Goal: Task Accomplishment & Management: Manage account settings

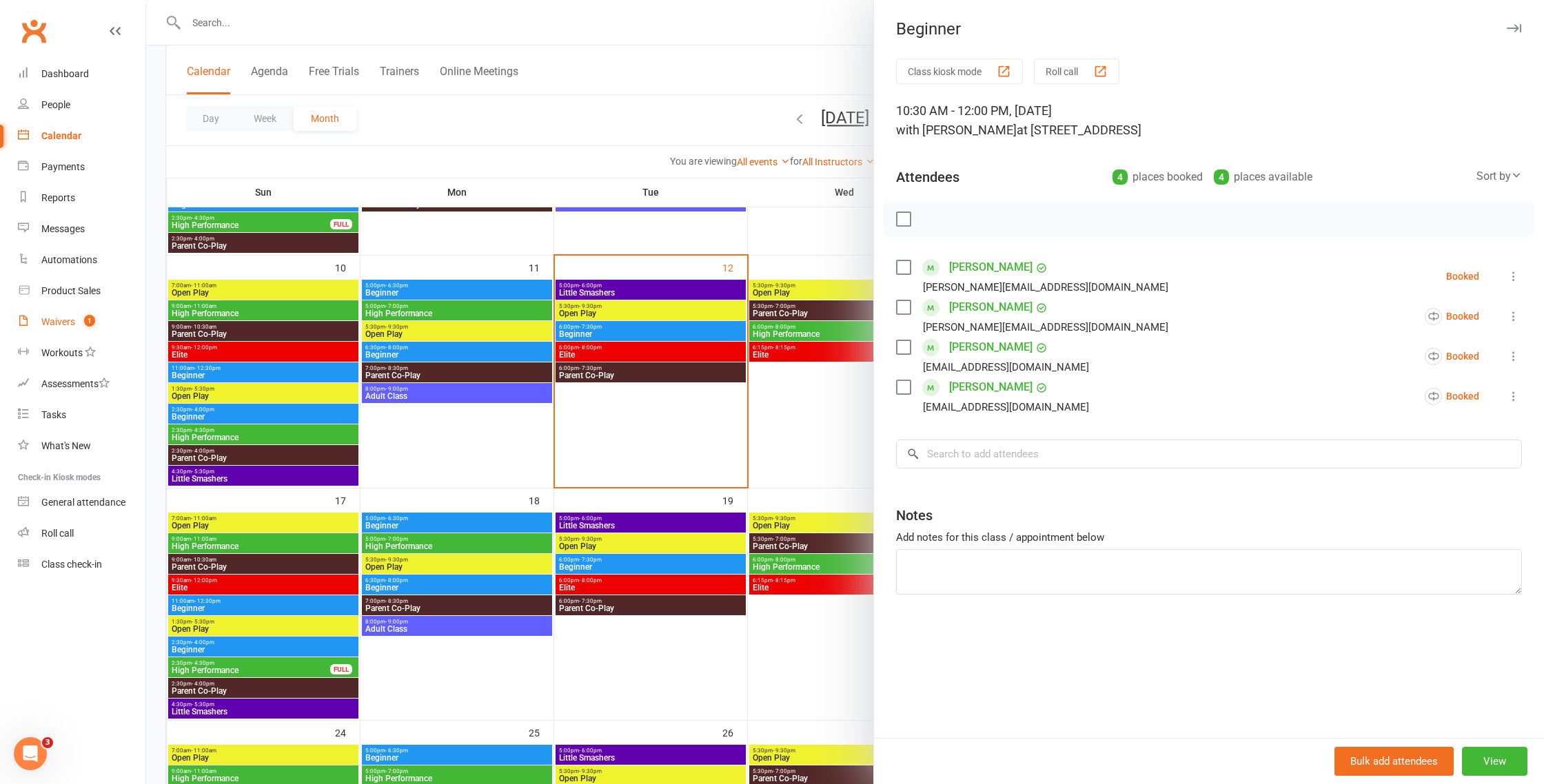
click at [59, 319] on div "Waivers" at bounding box center [58, 322] width 34 height 11
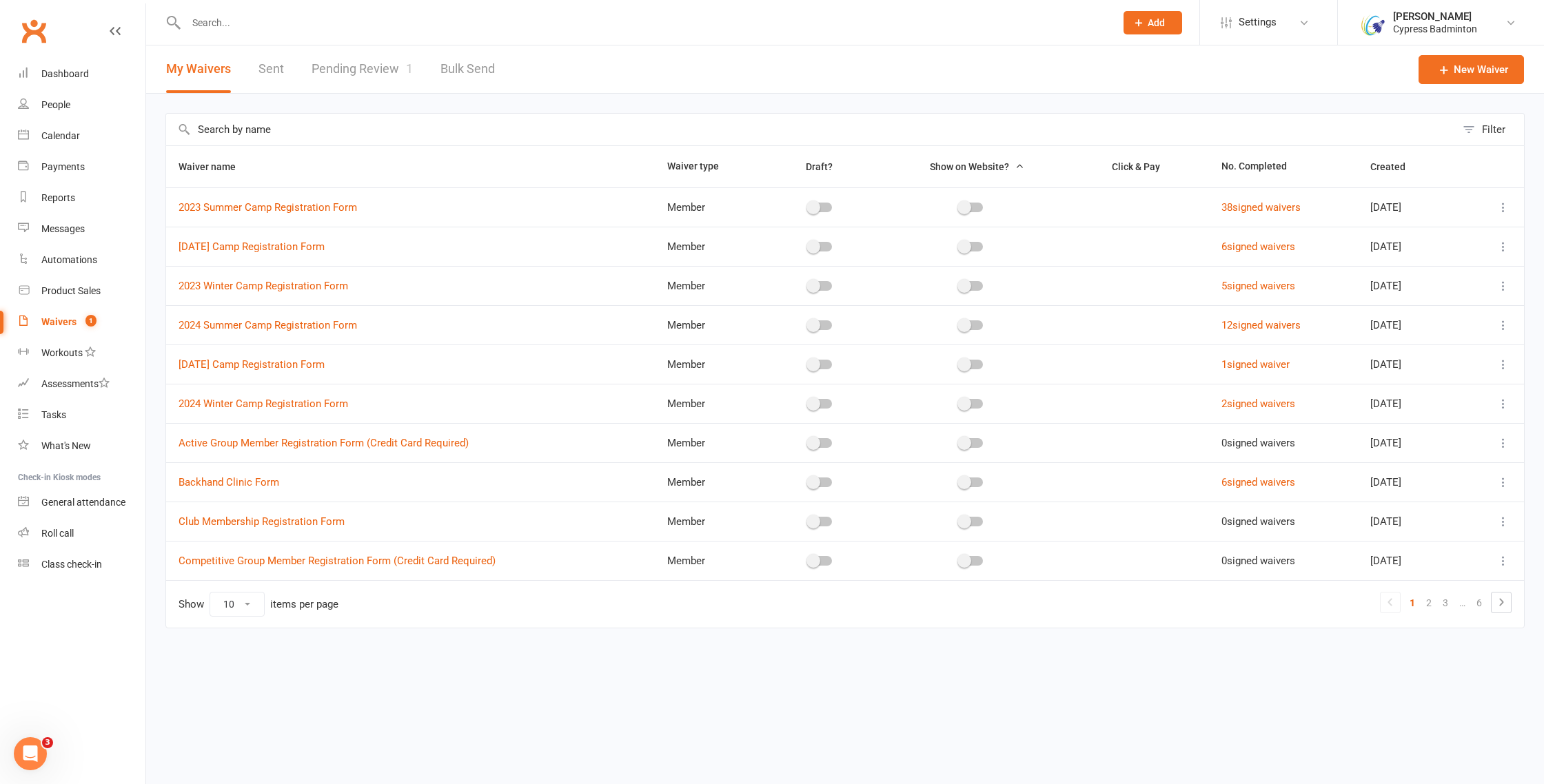
click at [353, 69] on link "Pending Review 1" at bounding box center [362, 69] width 101 height 48
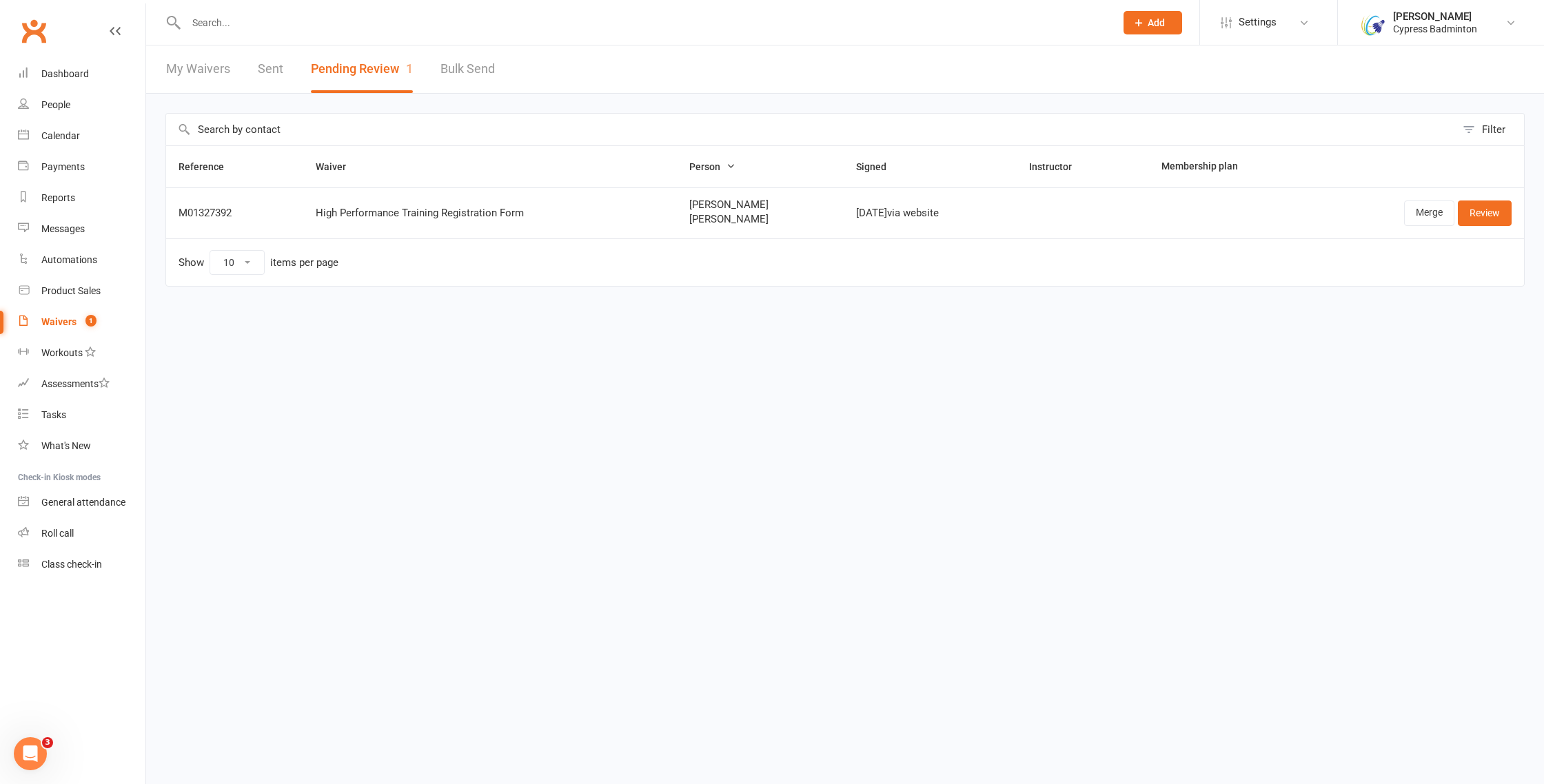
drag, startPoint x: 656, startPoint y: 223, endPoint x: 759, endPoint y: 220, distance: 103.0
click at [759, 220] on td "[PERSON_NAME] [PERSON_NAME] Gardimalla" at bounding box center [760, 212] width 167 height 51
copy span "[PERSON_NAME]"
click at [1430, 216] on link "Merge" at bounding box center [1429, 212] width 51 height 25
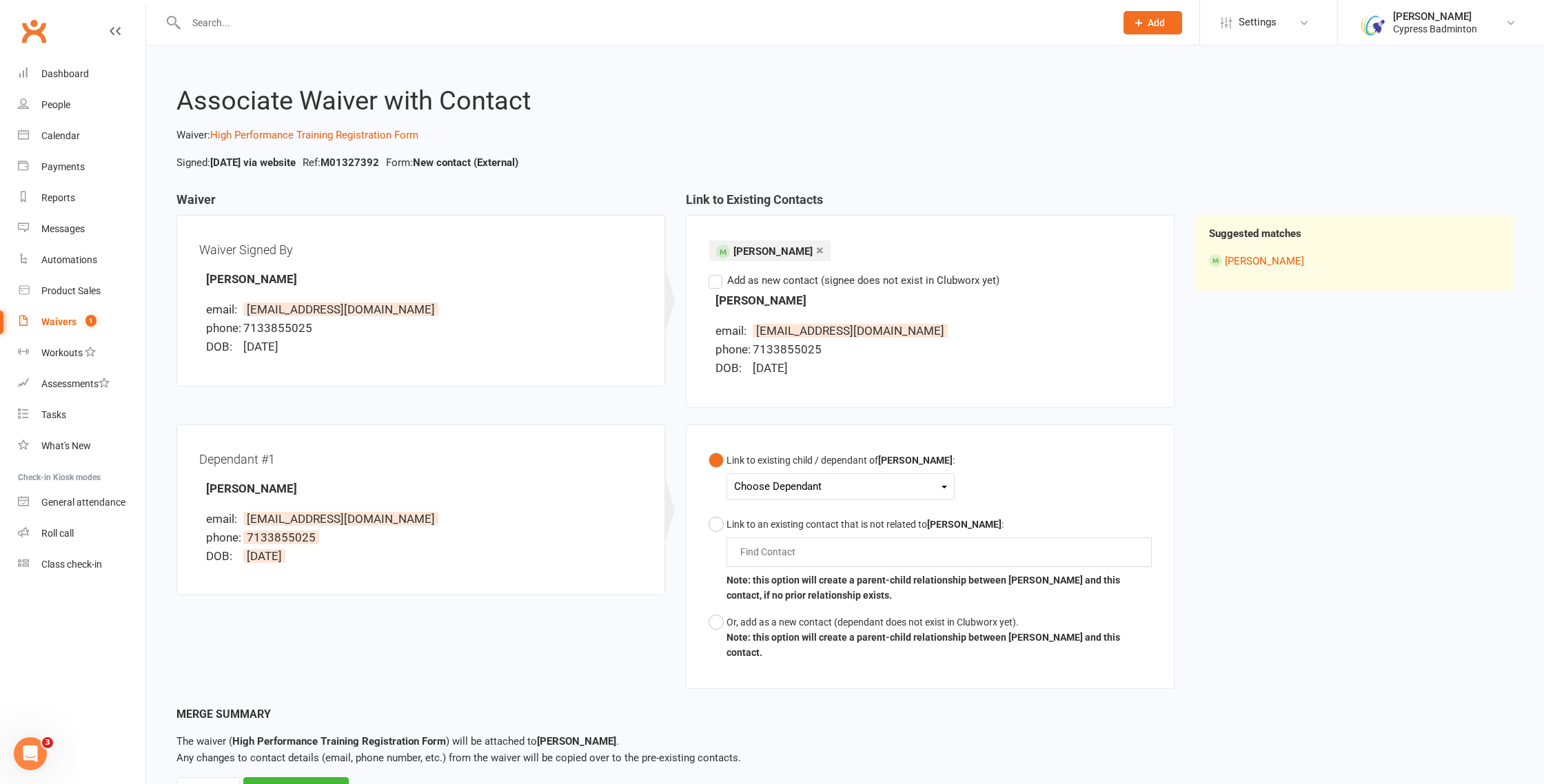
click at [843, 495] on div "Choose Dependant [PERSON_NAME]" at bounding box center [841, 486] width 228 height 27
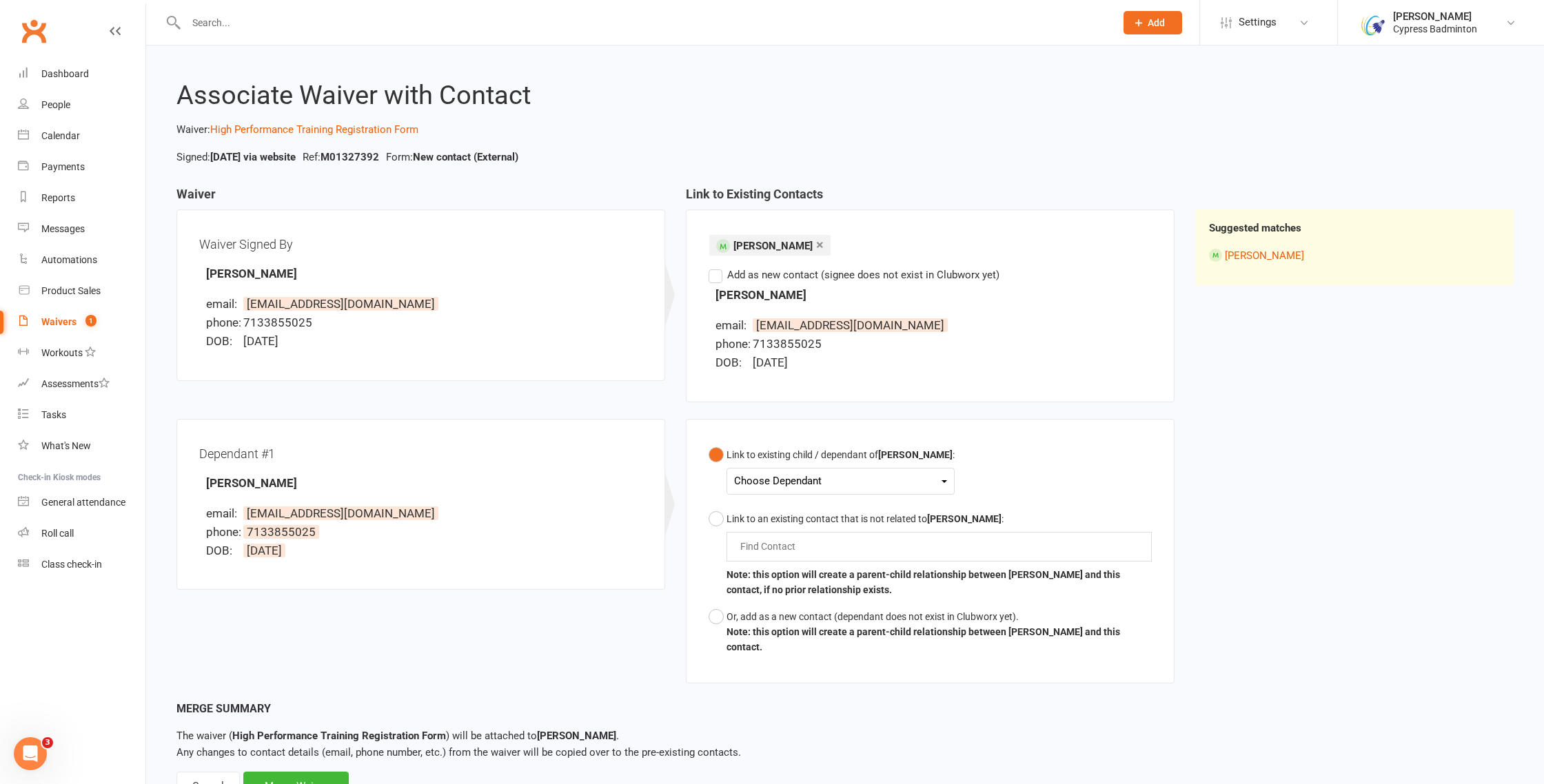
click at [909, 481] on div "Choose Dependant" at bounding box center [841, 481] width 213 height 19
click at [796, 508] on link "[PERSON_NAME]" at bounding box center [802, 513] width 137 height 30
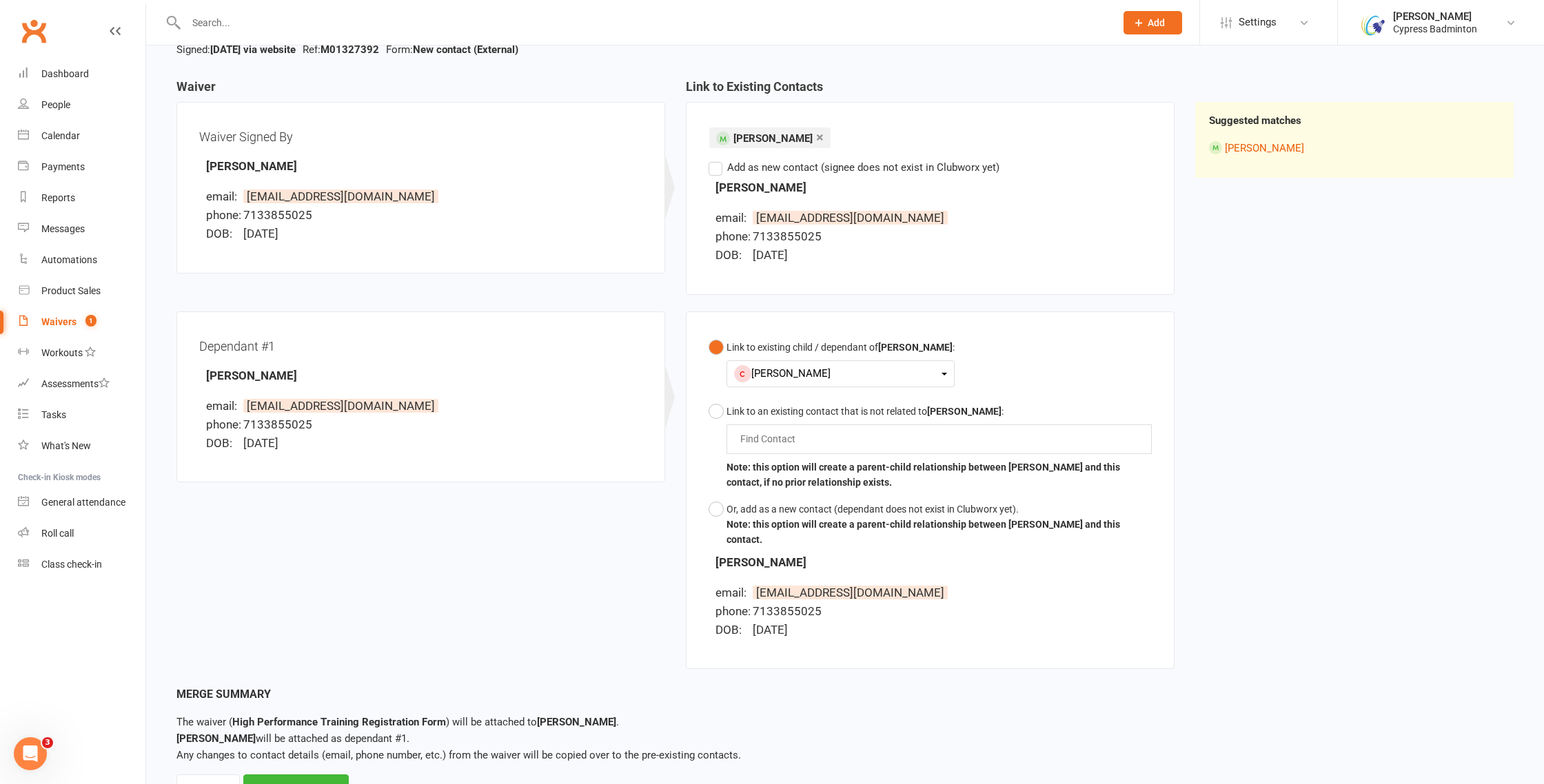
scroll to position [158, 0]
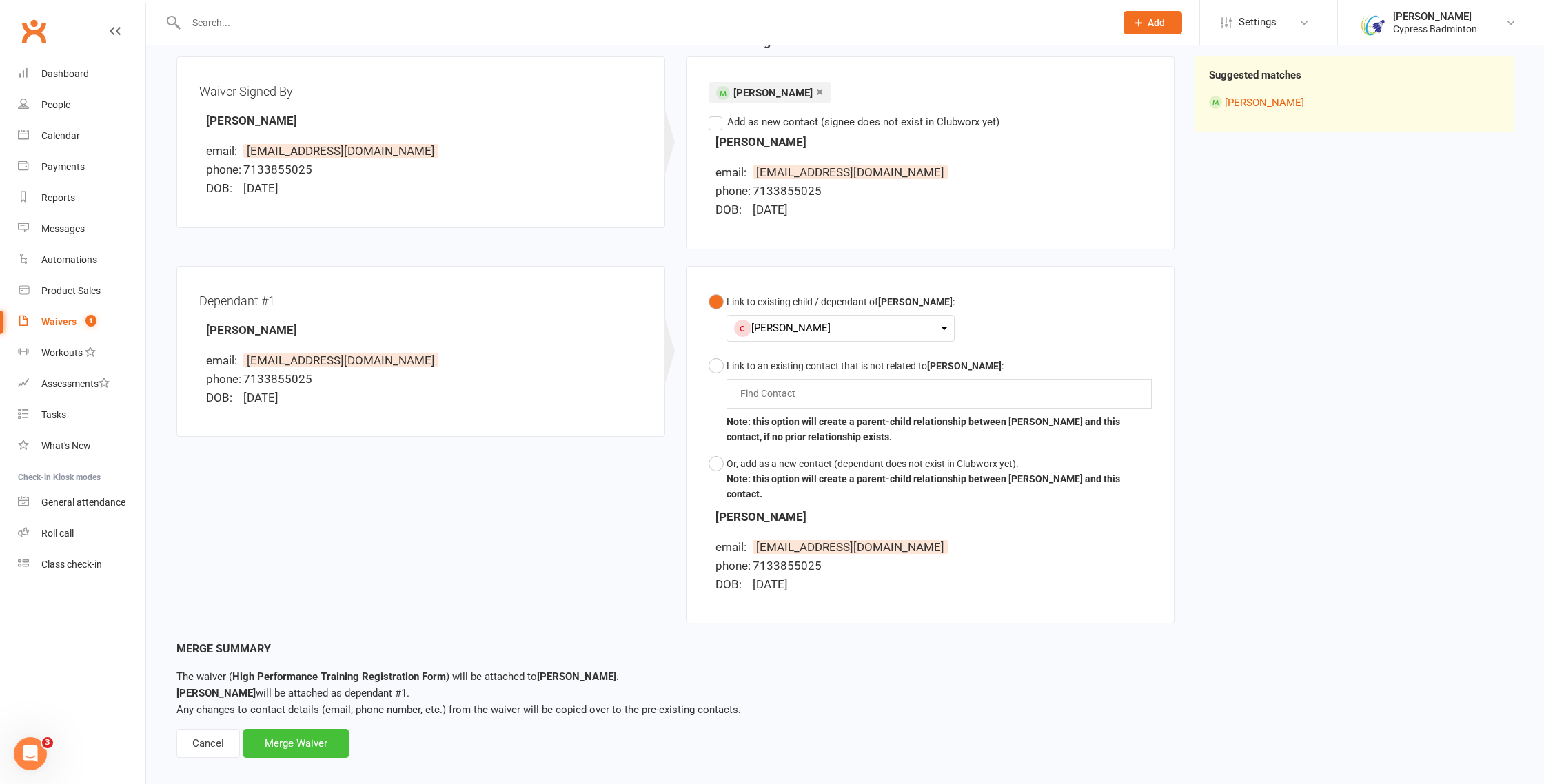
click at [312, 734] on div "Merge Waiver" at bounding box center [296, 744] width 106 height 29
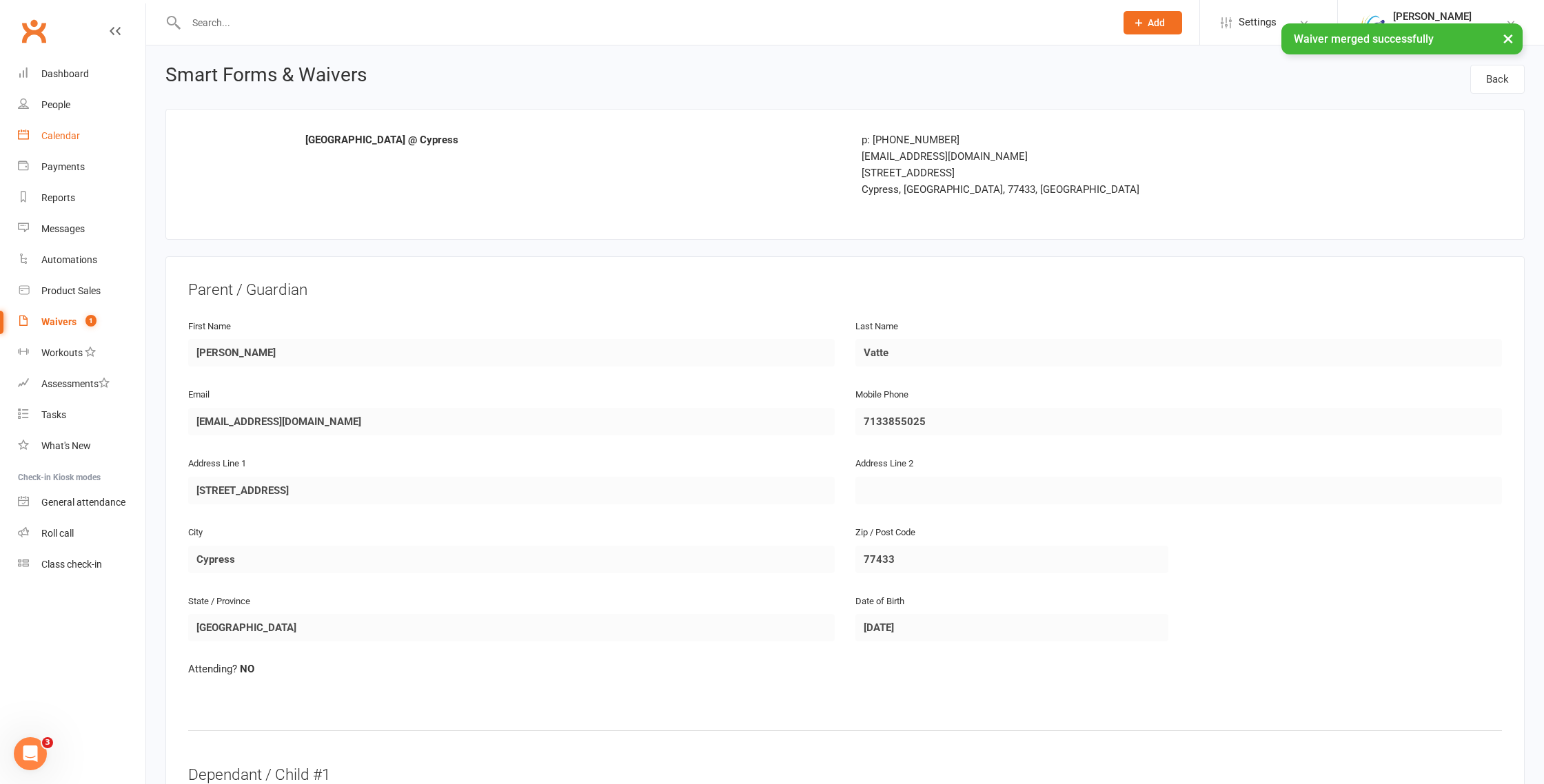
click at [56, 135] on div "Calendar" at bounding box center [60, 135] width 38 height 11
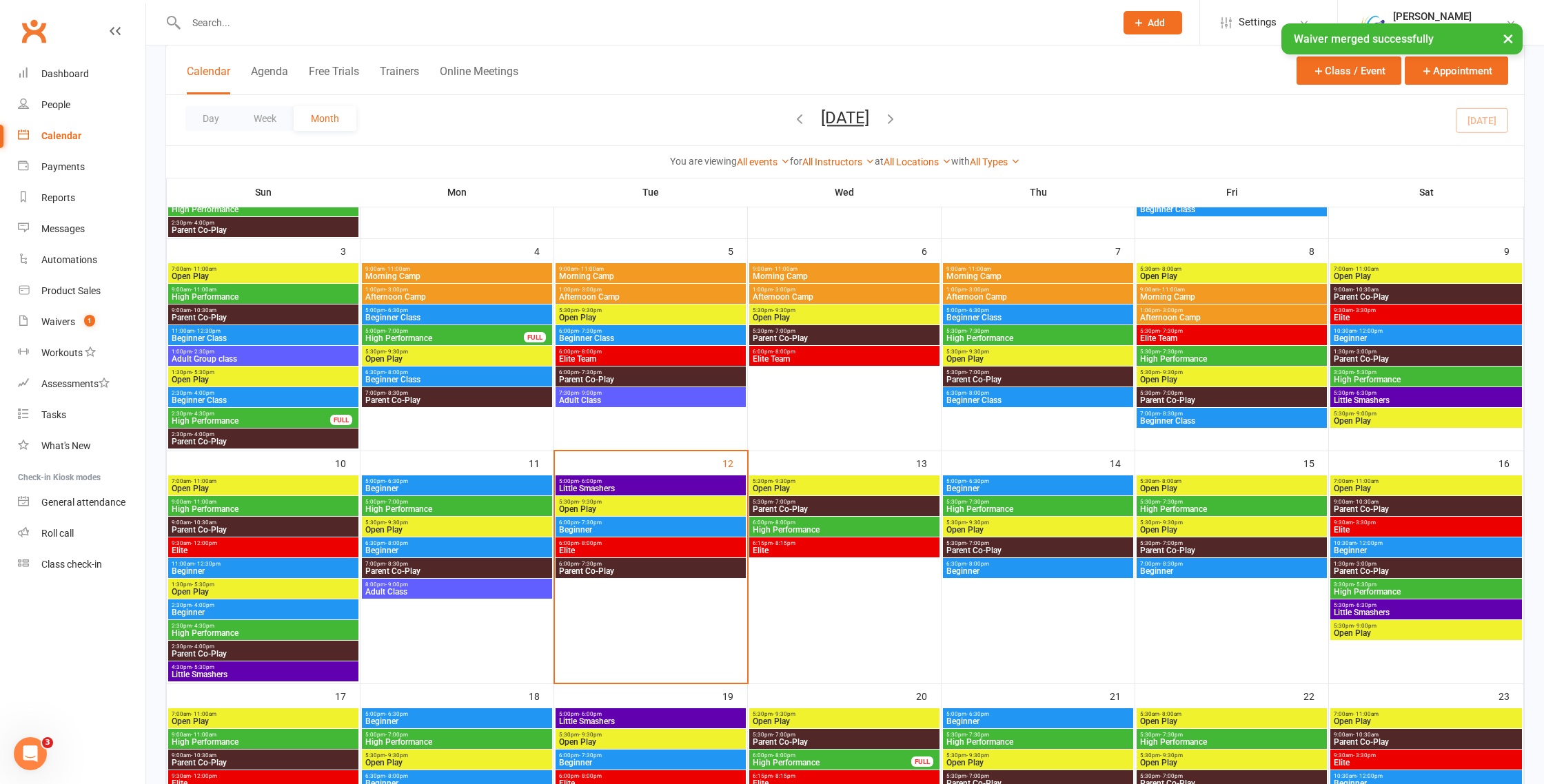
scroll to position [275, 0]
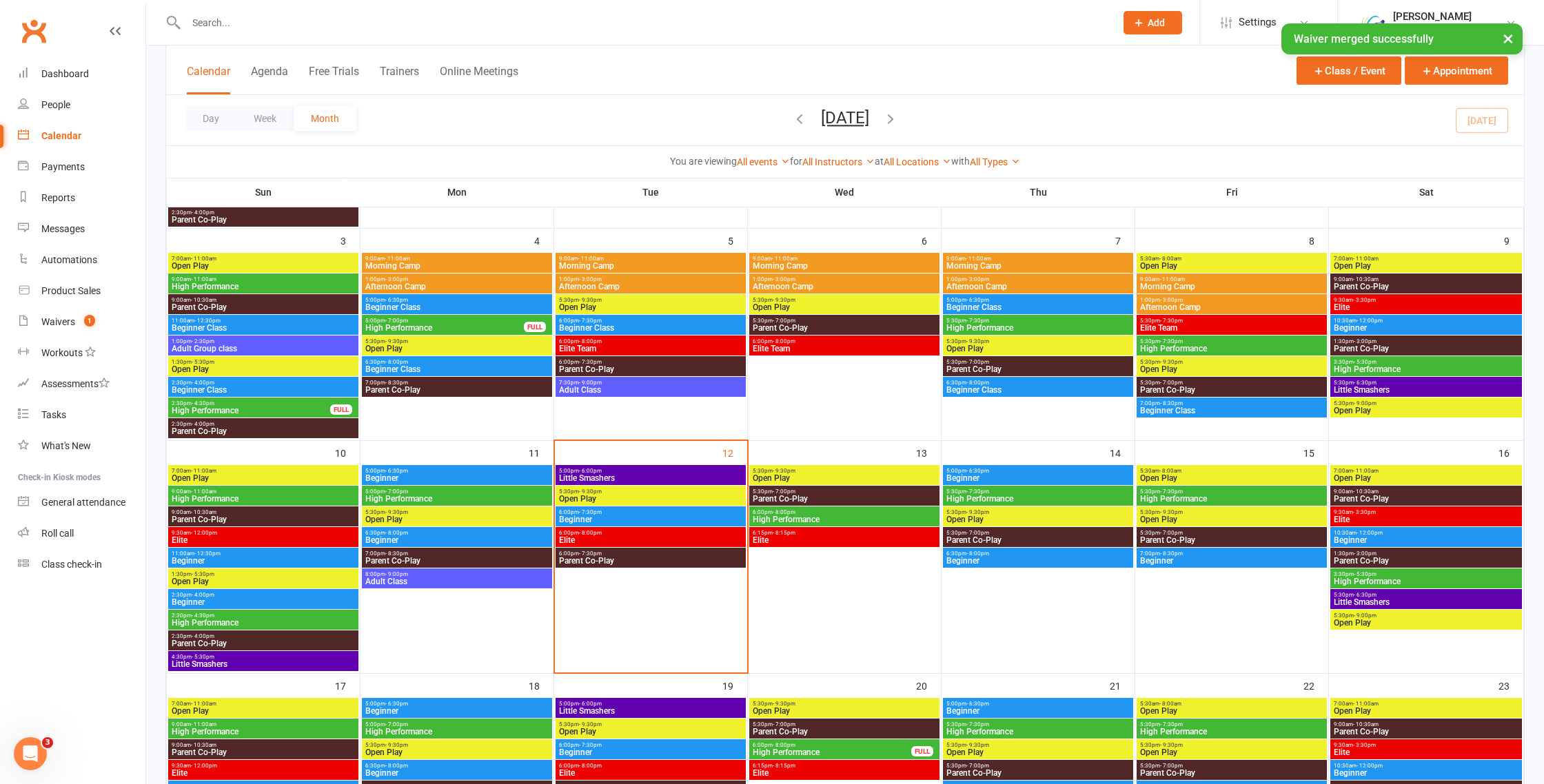
click at [986, 499] on span "High Performance" at bounding box center [1038, 499] width 185 height 8
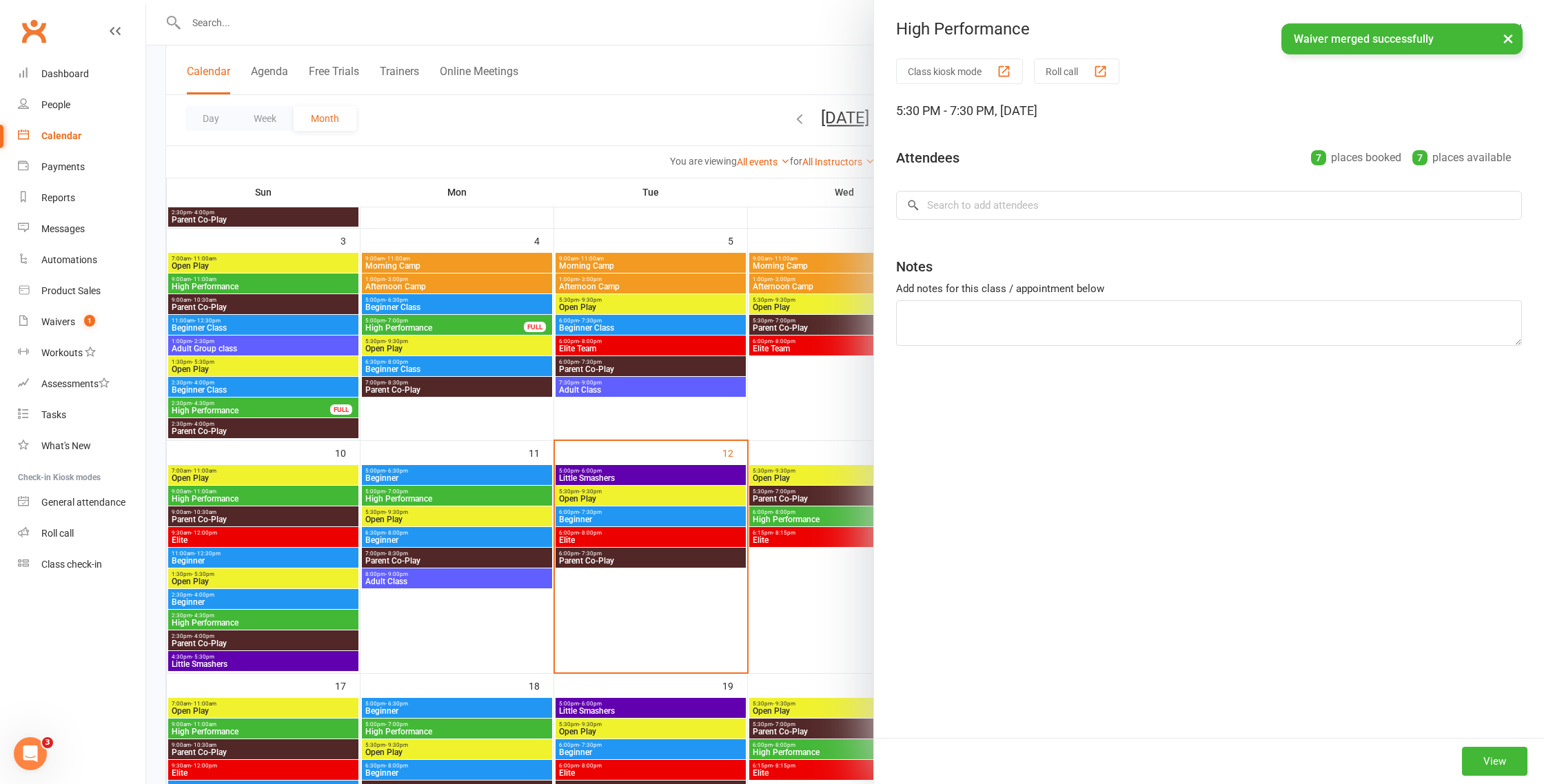
scroll to position [0, 0]
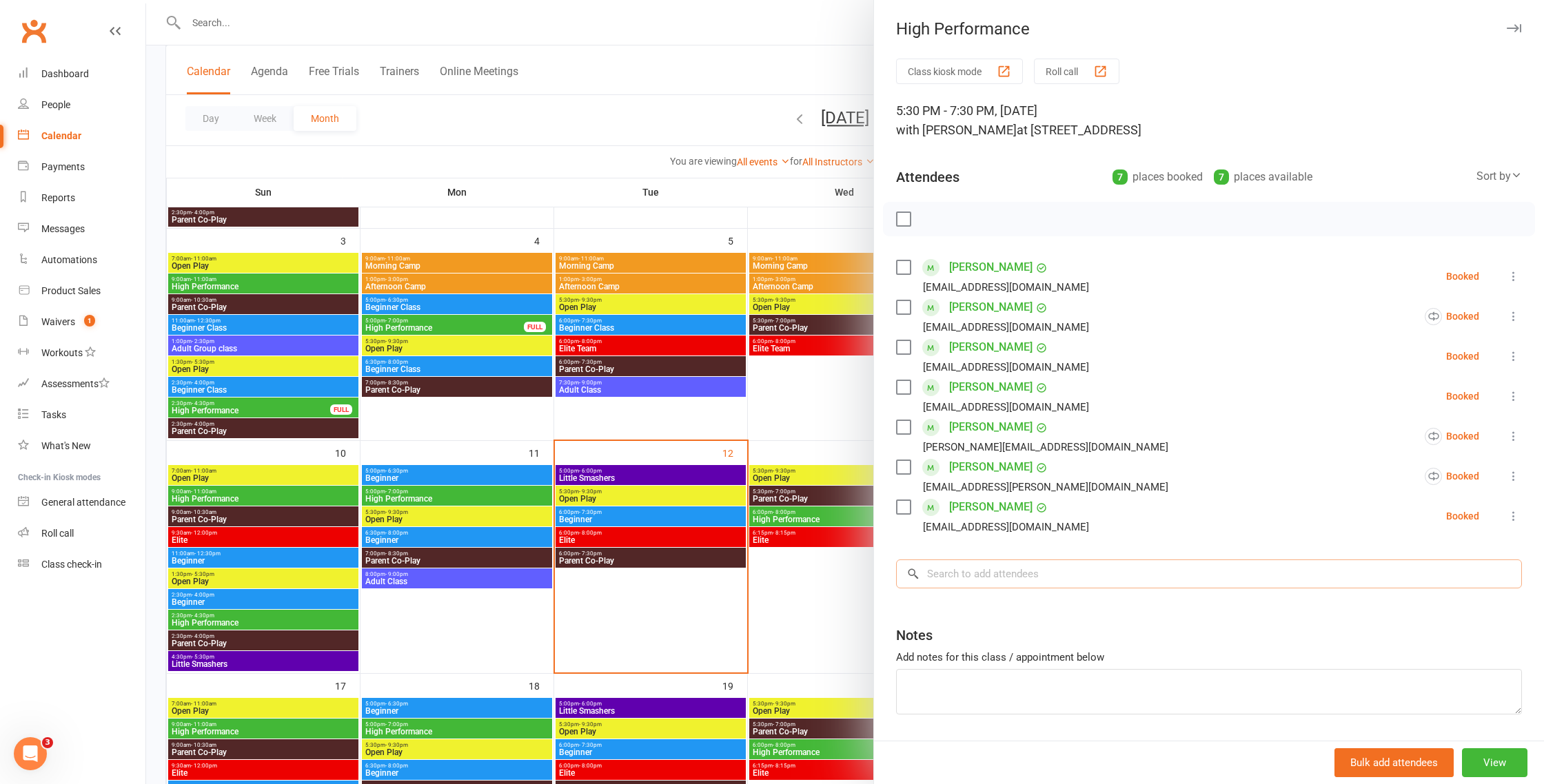
click at [985, 569] on input "search" at bounding box center [1209, 574] width 626 height 29
paste input "[PERSON_NAME]"
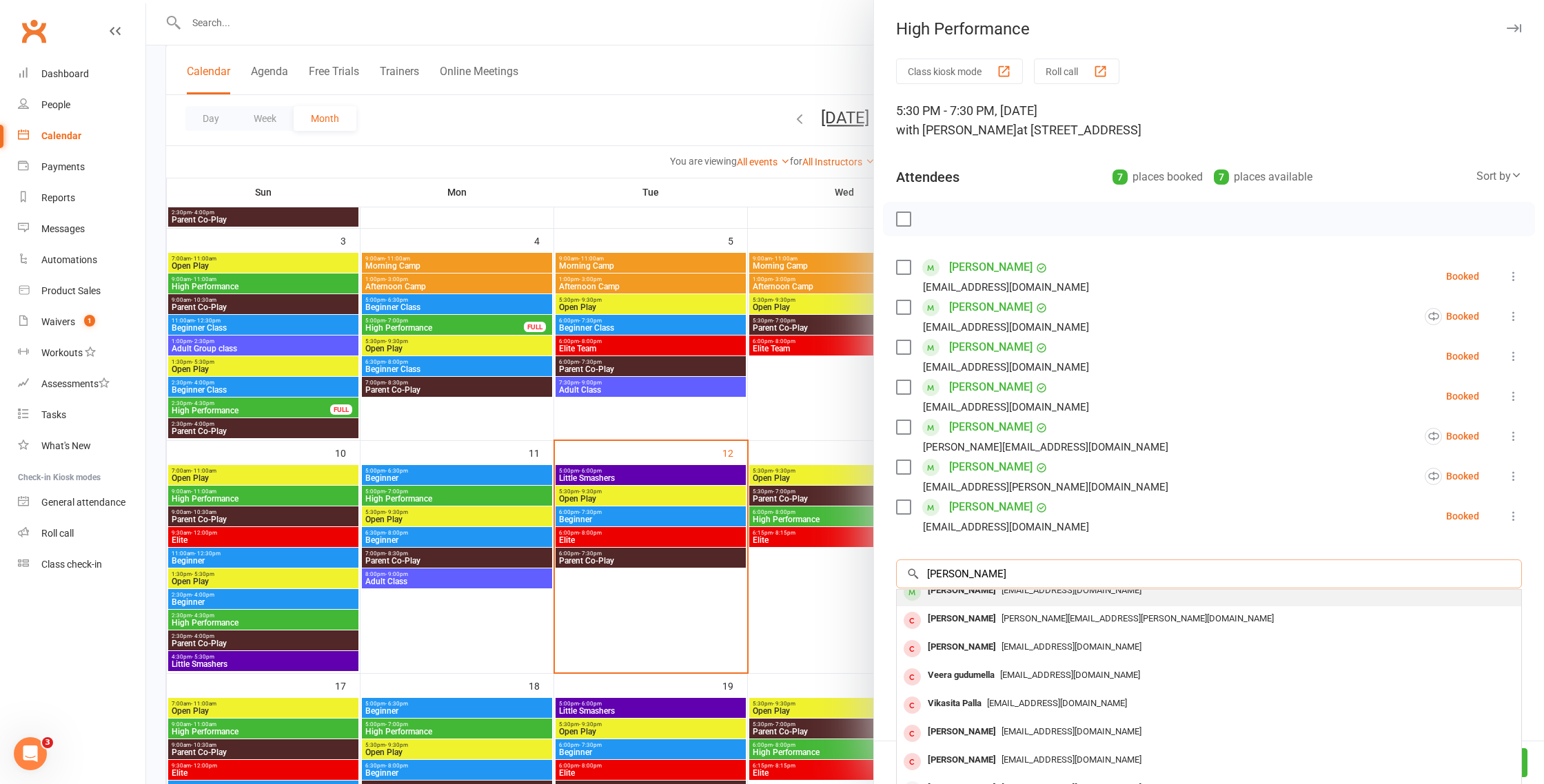
scroll to position [76, 0]
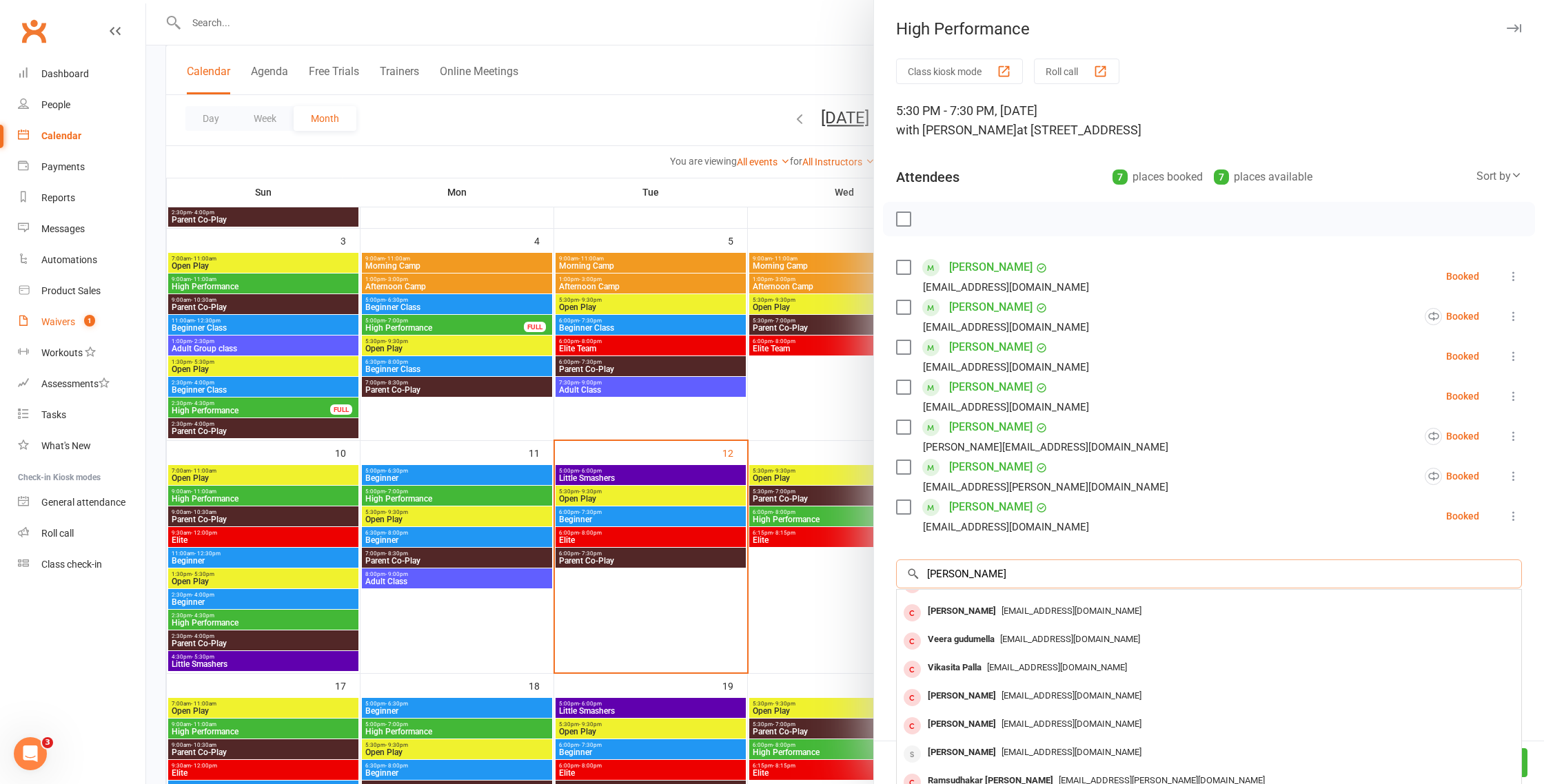
type input "[PERSON_NAME]"
click at [65, 319] on div "Waivers" at bounding box center [58, 322] width 34 height 11
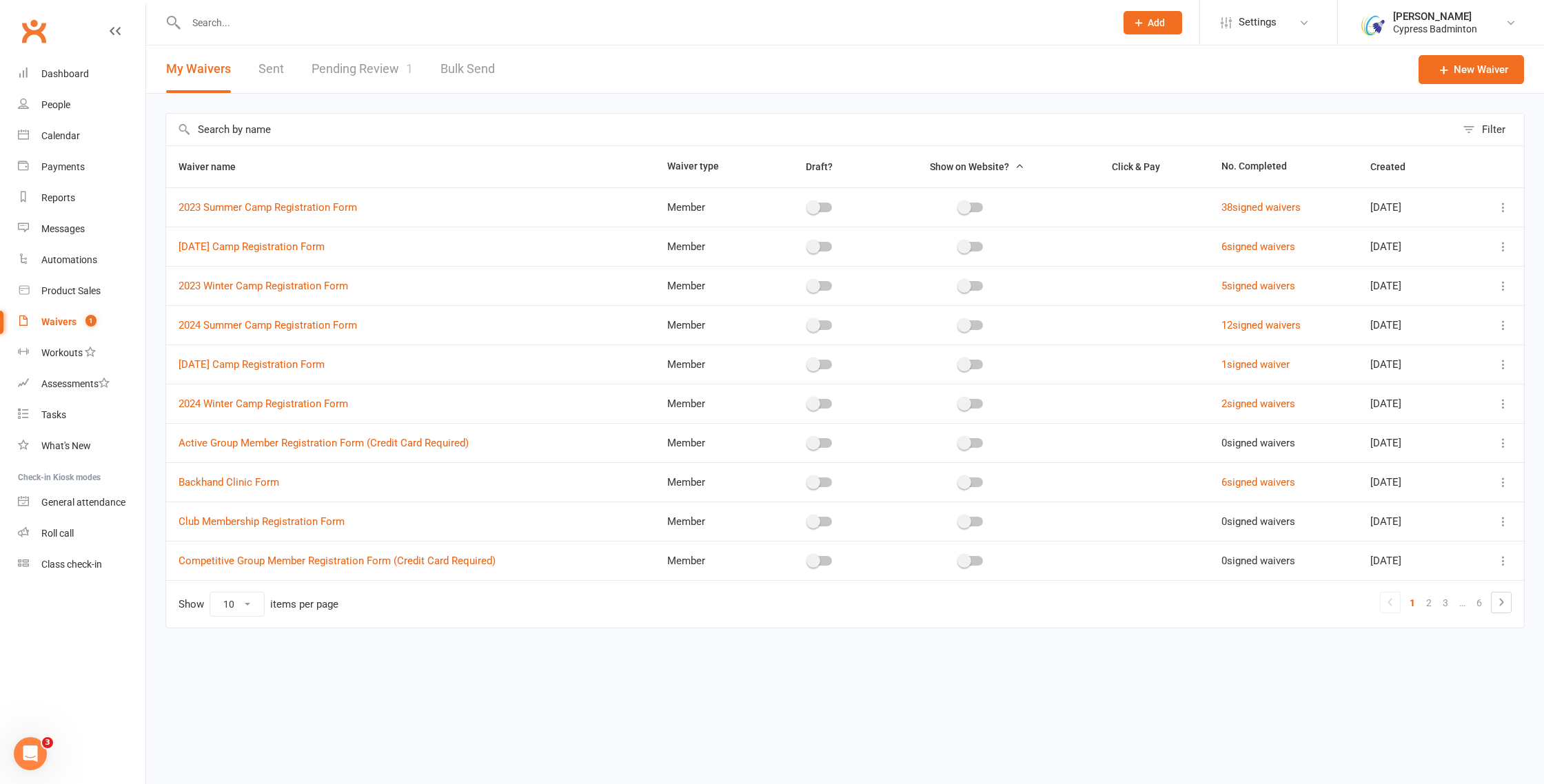
click at [412, 74] on div "My Waivers Sent Pending Review 1 Bulk Send" at bounding box center [330, 69] width 369 height 48
click at [394, 74] on link "Pending Review 1" at bounding box center [362, 69] width 101 height 48
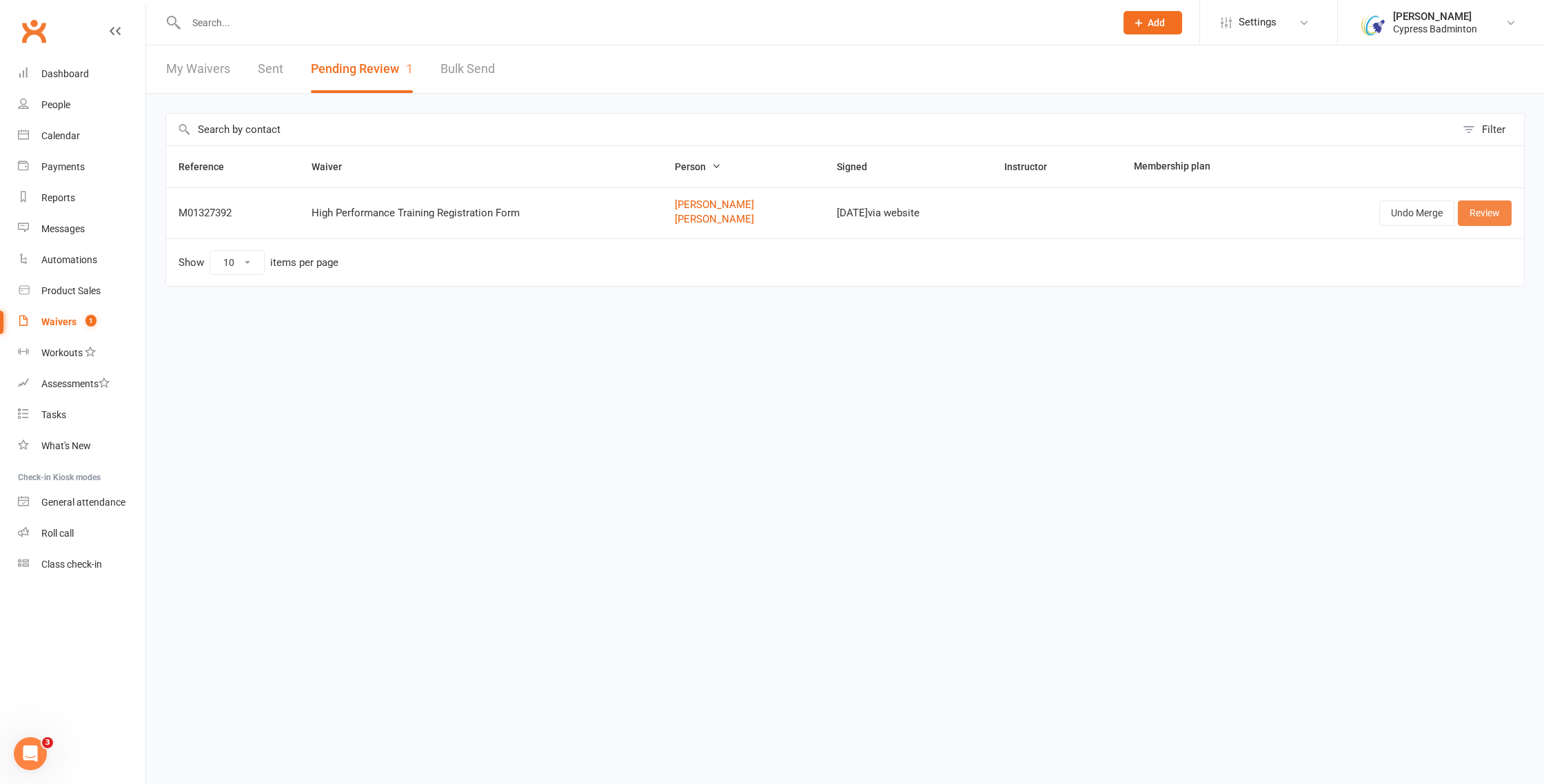
click at [1485, 213] on link "Review" at bounding box center [1485, 212] width 53 height 25
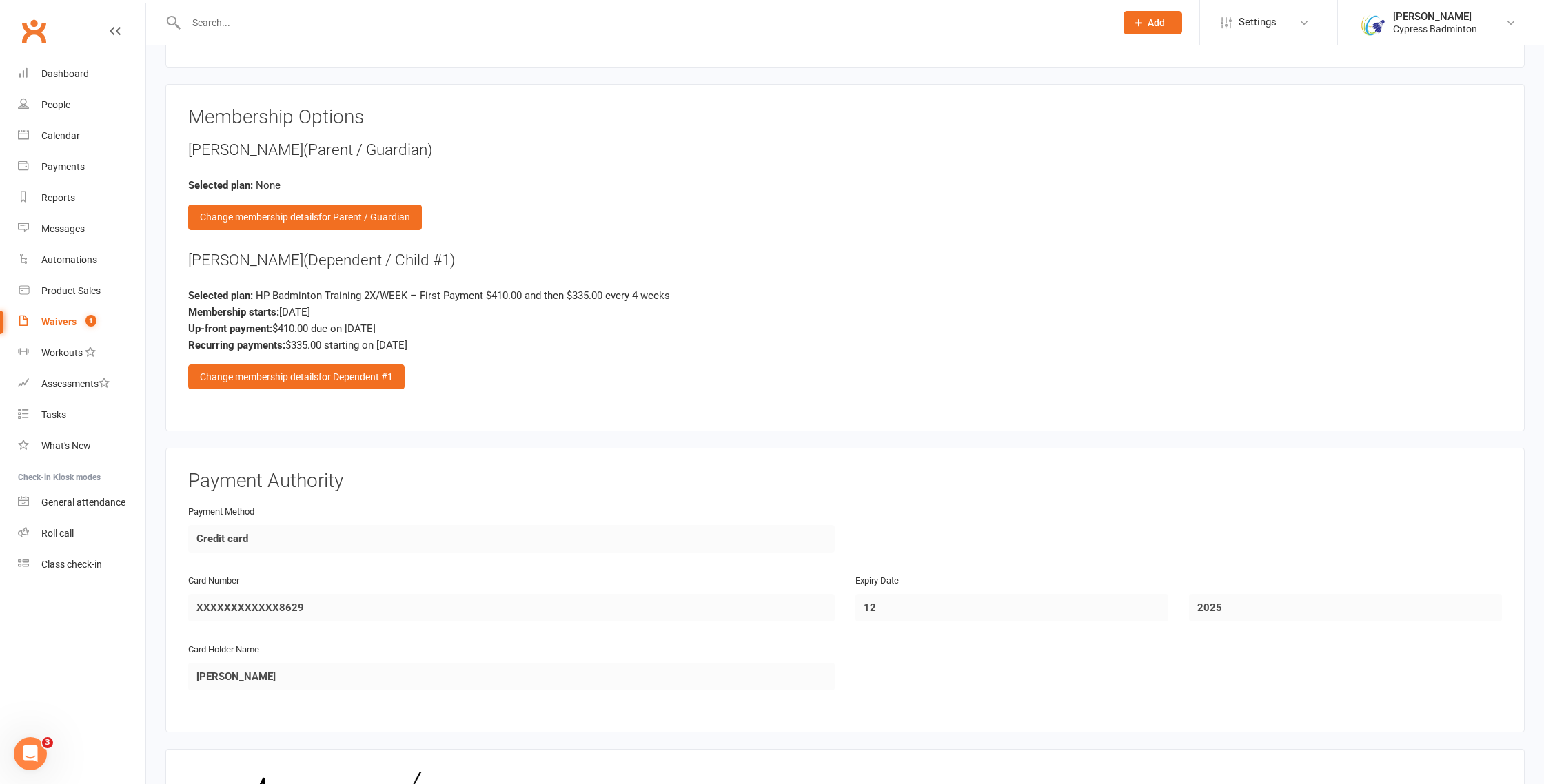
scroll to position [2075, 0]
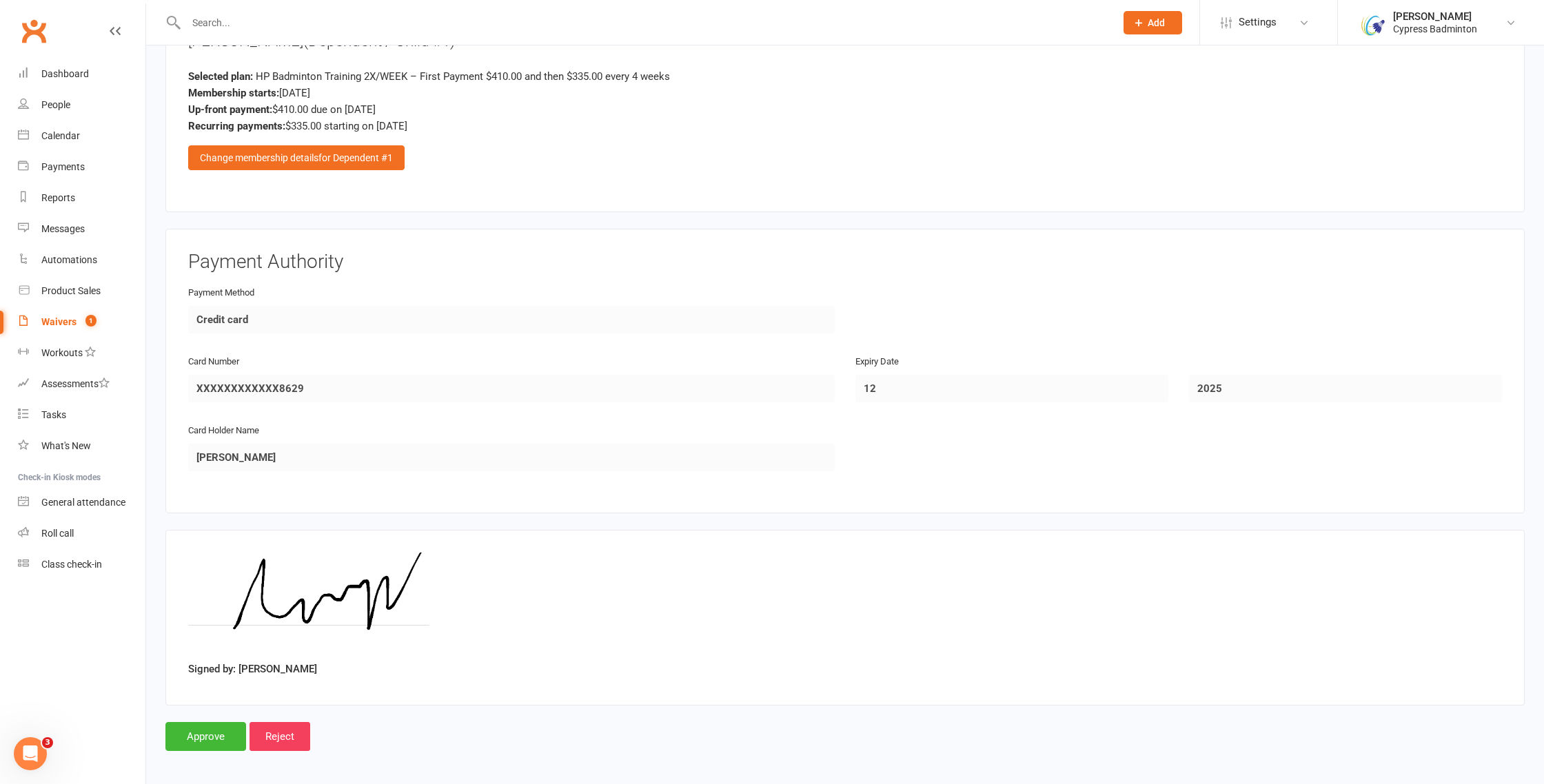
click at [205, 722] on input "Approve" at bounding box center [206, 736] width 81 height 29
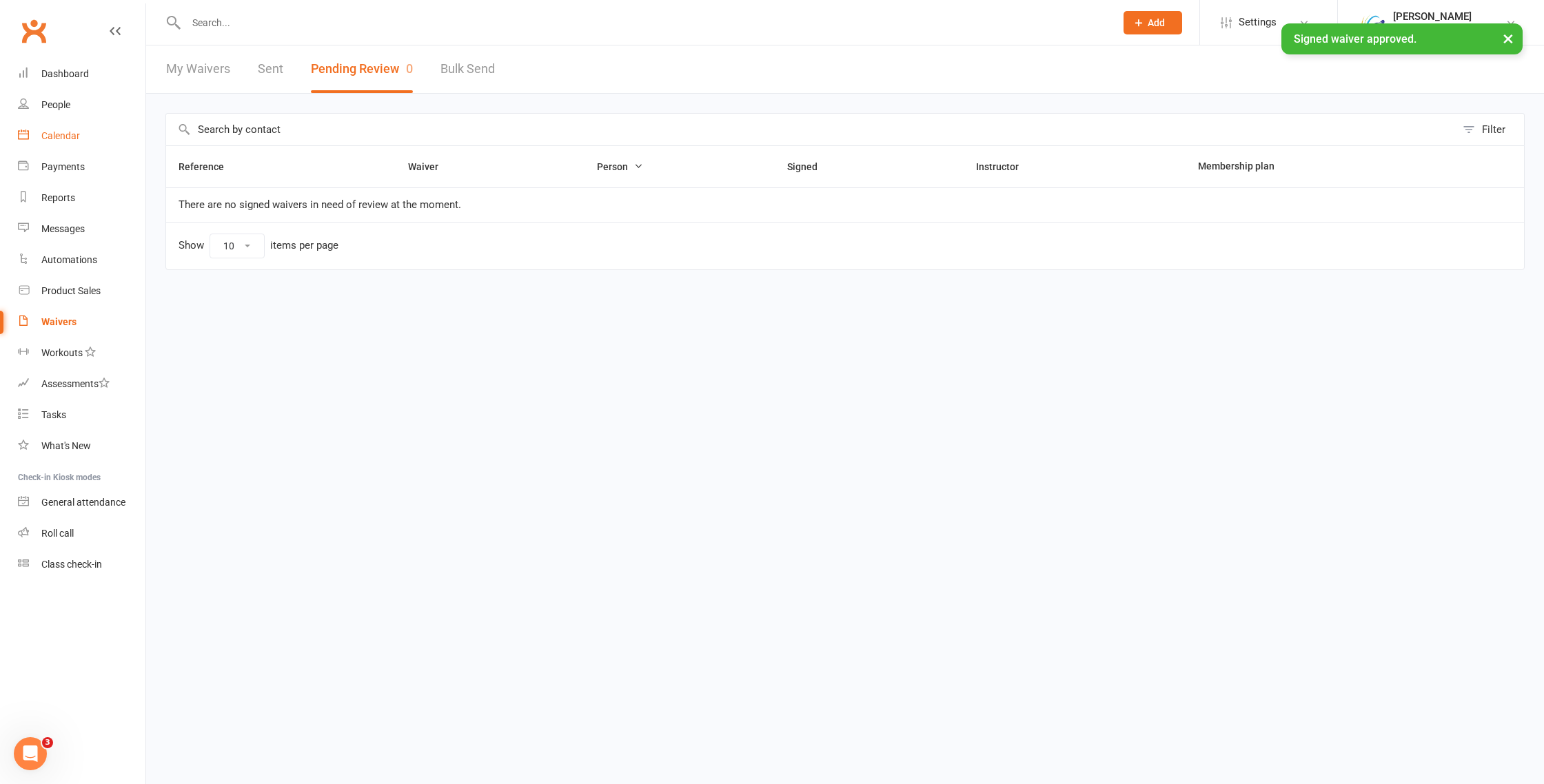
click at [72, 138] on div "Calendar" at bounding box center [60, 135] width 38 height 11
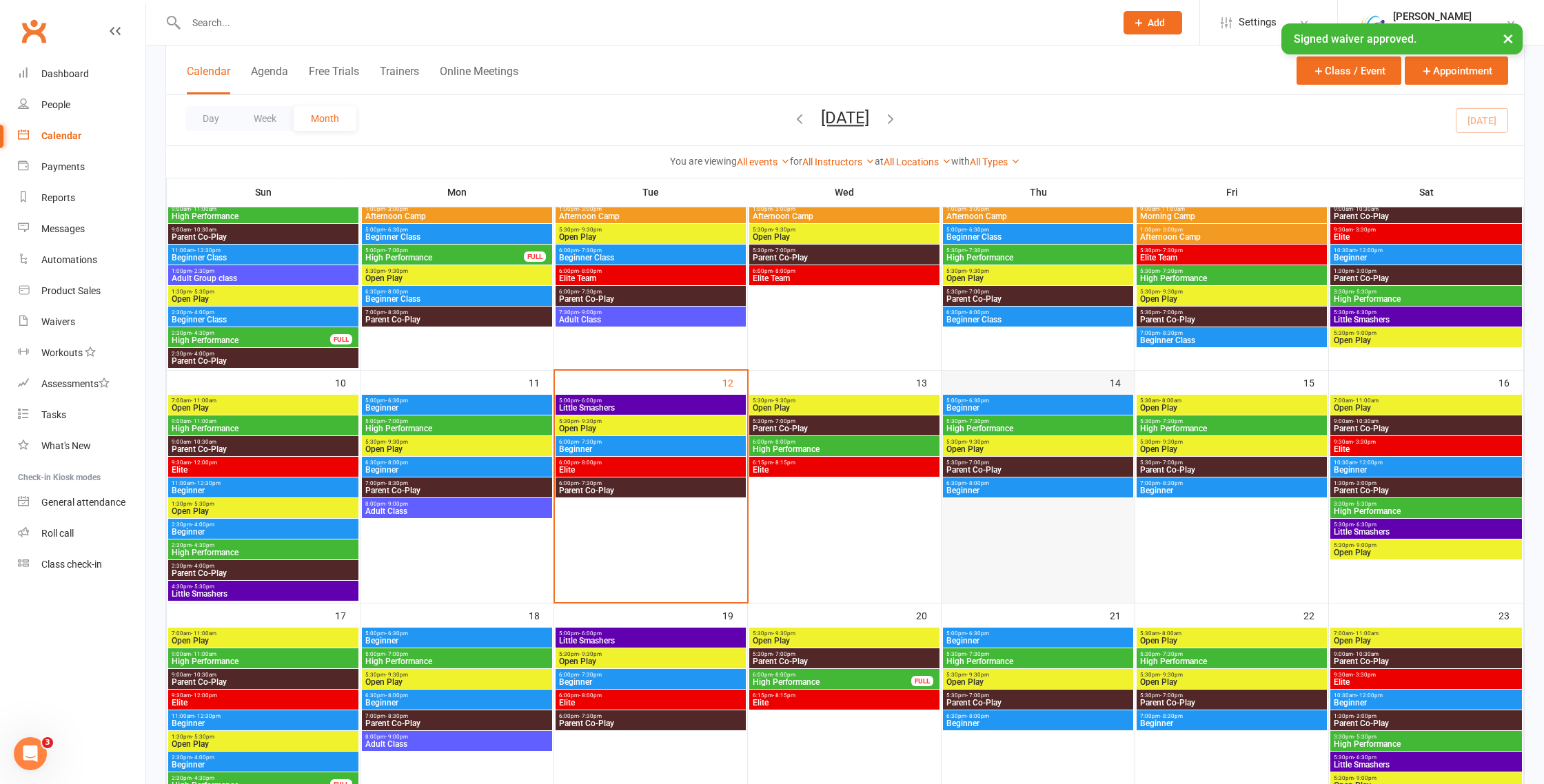
scroll to position [439, 0]
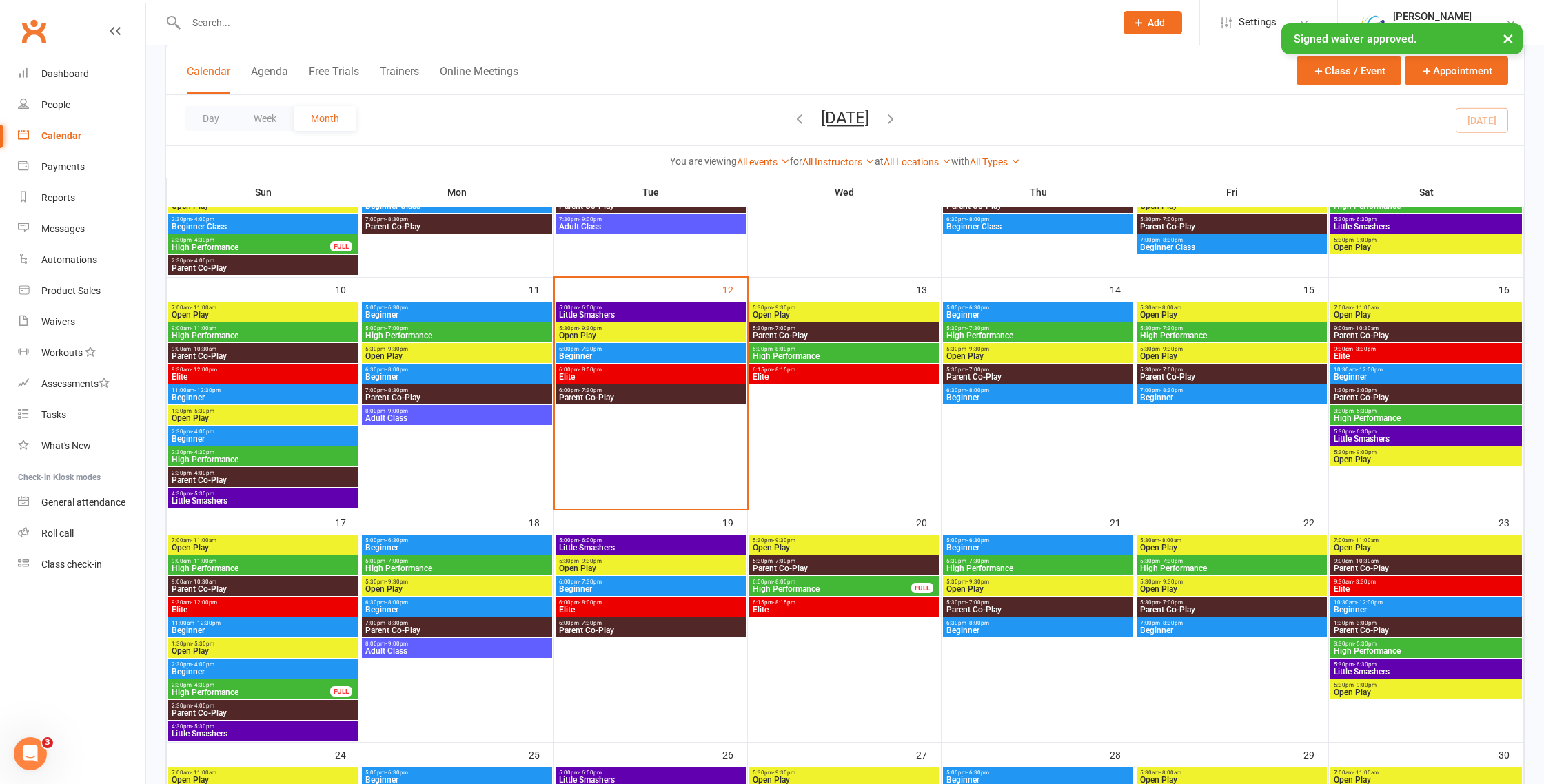
click at [1005, 333] on span "High Performance" at bounding box center [1038, 335] width 185 height 8
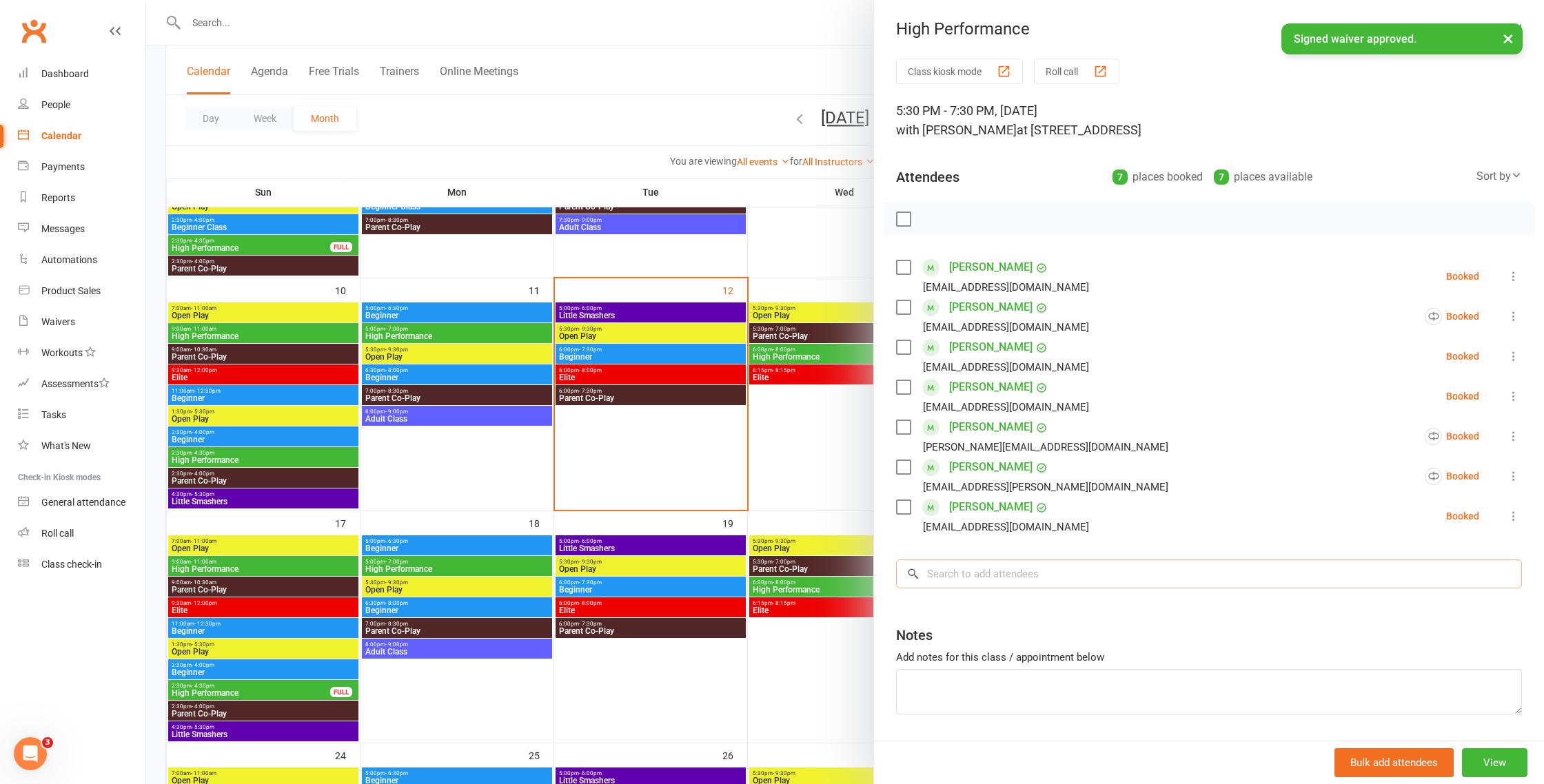
click at [1063, 569] on input "search" at bounding box center [1209, 574] width 626 height 29
paste input "[PERSON_NAME]"
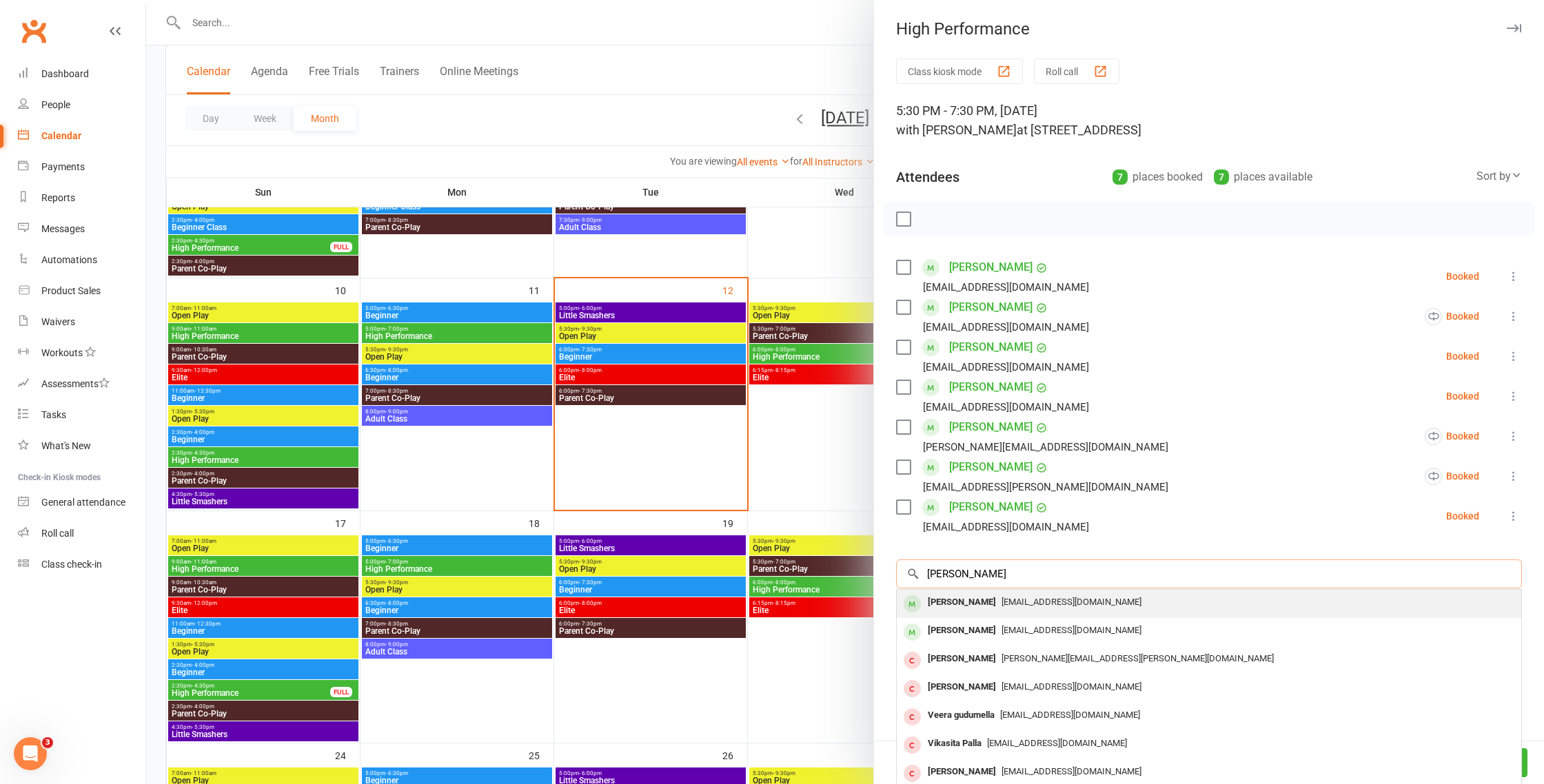
type input "[PERSON_NAME]"
click at [1050, 605] on span "[EMAIL_ADDRESS][DOMAIN_NAME]" at bounding box center [1072, 602] width 140 height 10
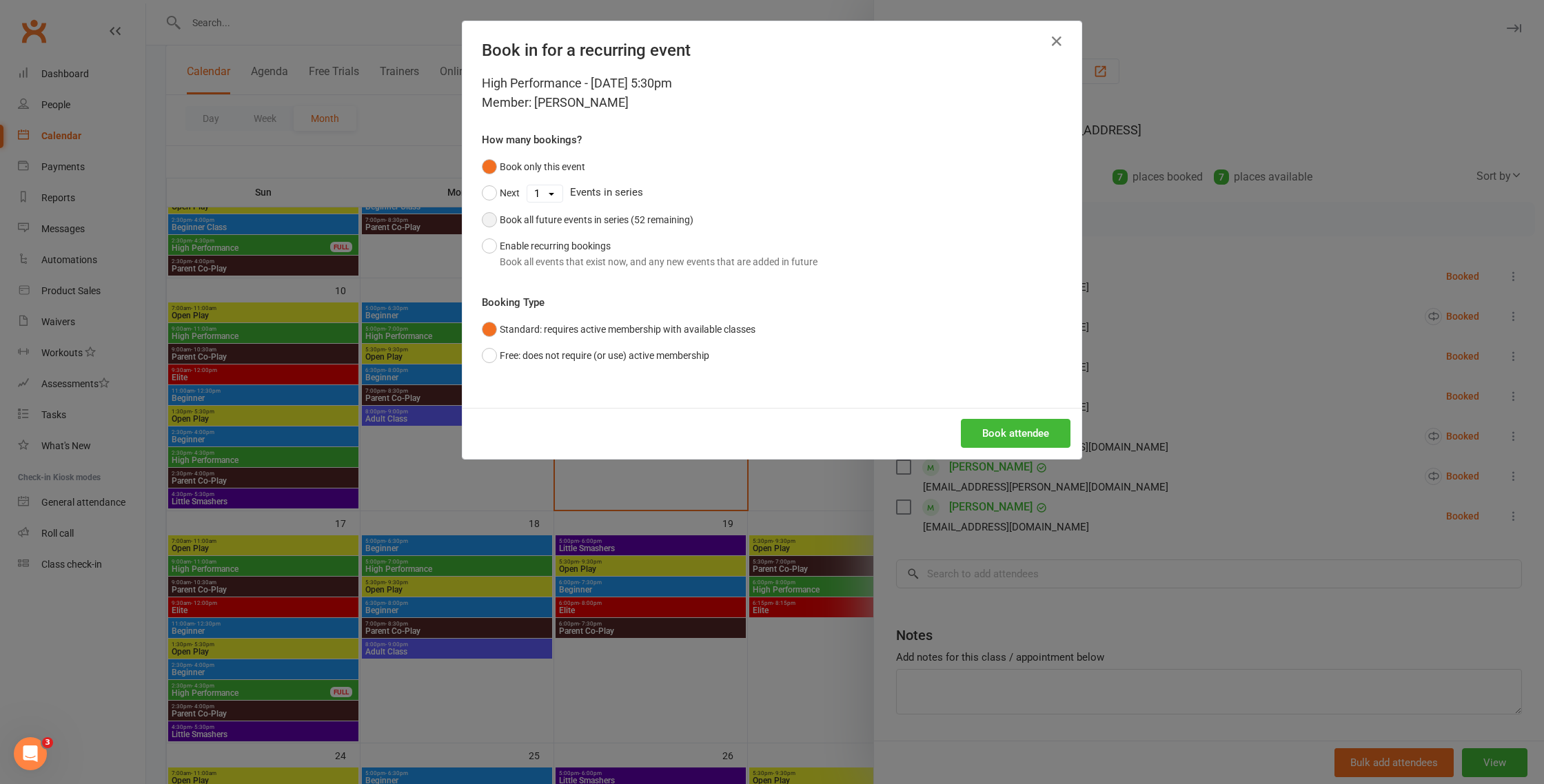
click at [626, 217] on div "Book all future events in series (52 remaining)" at bounding box center [596, 220] width 194 height 15
click at [1065, 431] on button "Book attendee" at bounding box center [1016, 434] width 110 height 29
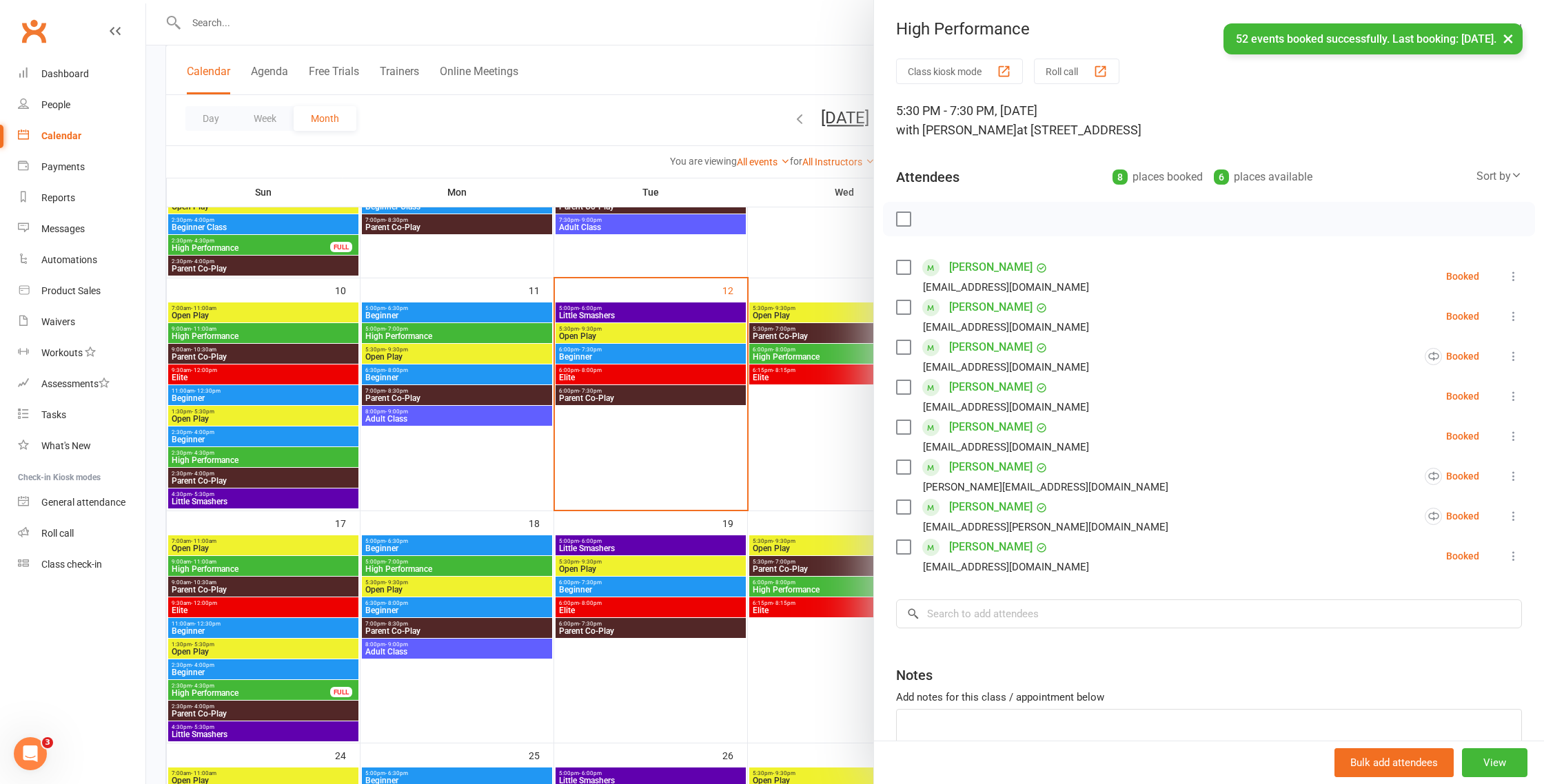
click at [802, 528] on div at bounding box center [845, 392] width 1398 height 784
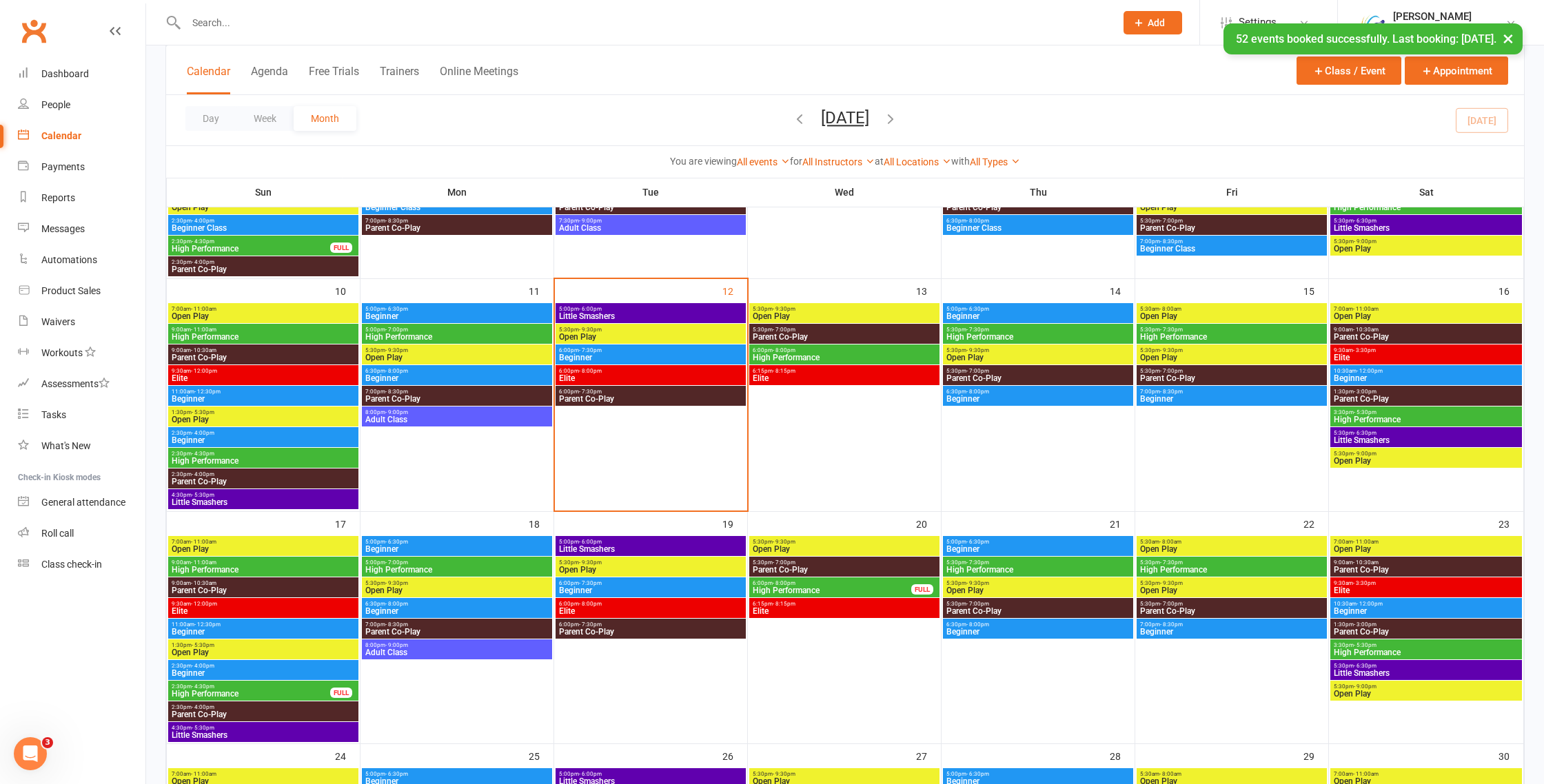
click at [1407, 413] on span "3:30pm - 5:30pm" at bounding box center [1425, 412] width 186 height 7
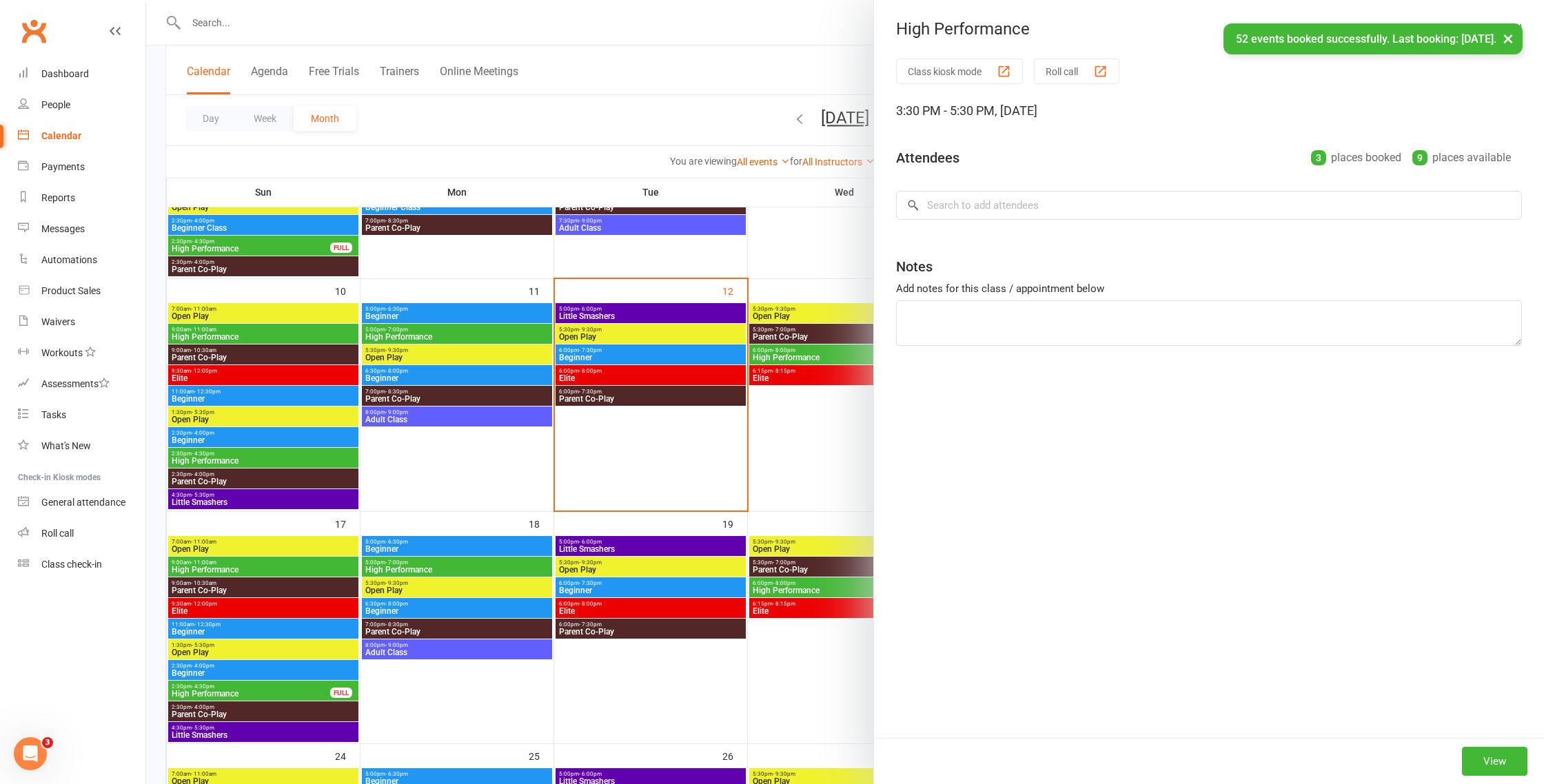
scroll to position [427, 0]
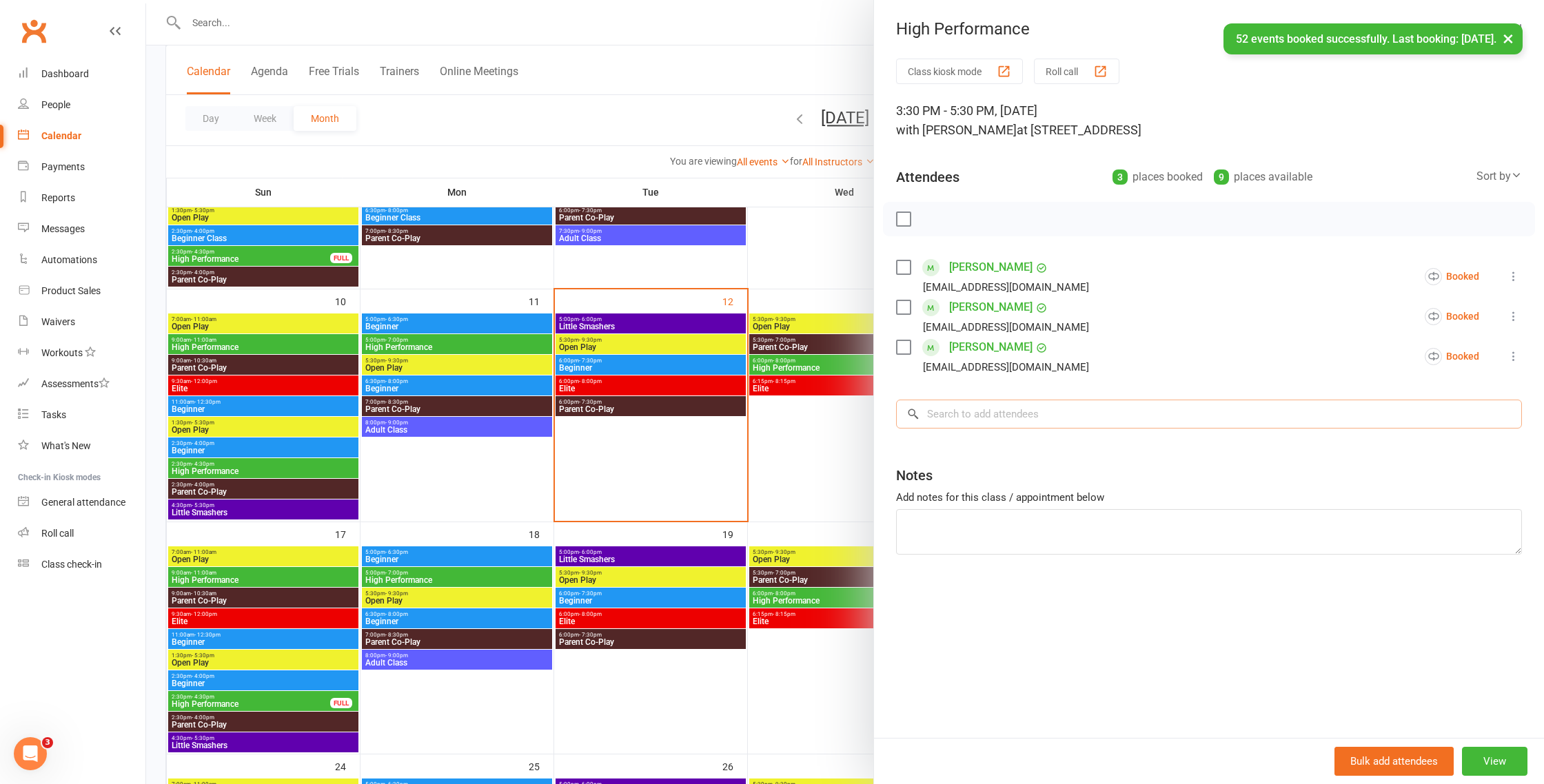
click at [1133, 417] on input "search" at bounding box center [1209, 414] width 626 height 29
paste input "[PERSON_NAME]"
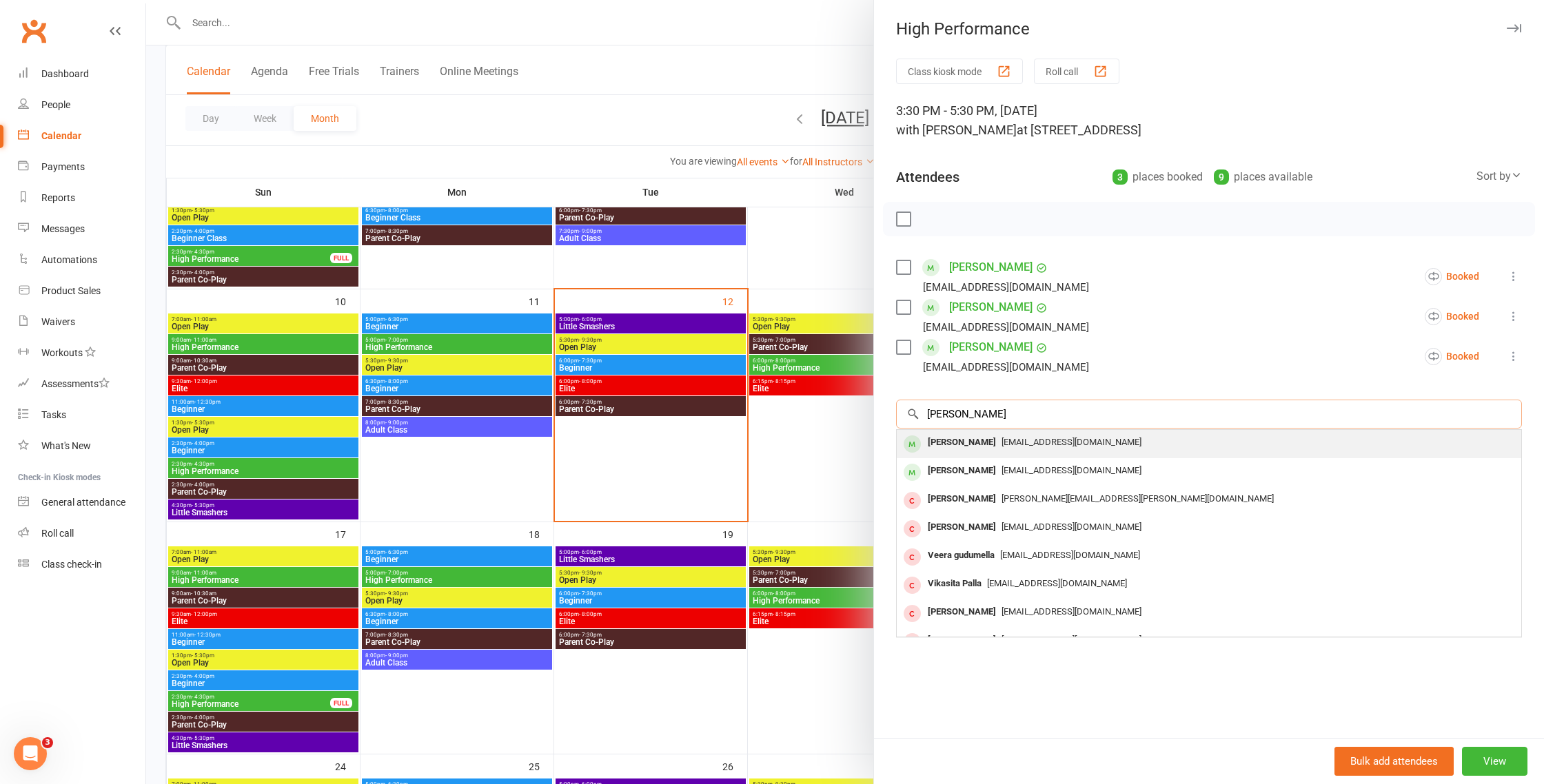
type input "[PERSON_NAME]"
click at [1086, 439] on span "[EMAIL_ADDRESS][DOMAIN_NAME]" at bounding box center [1072, 442] width 140 height 10
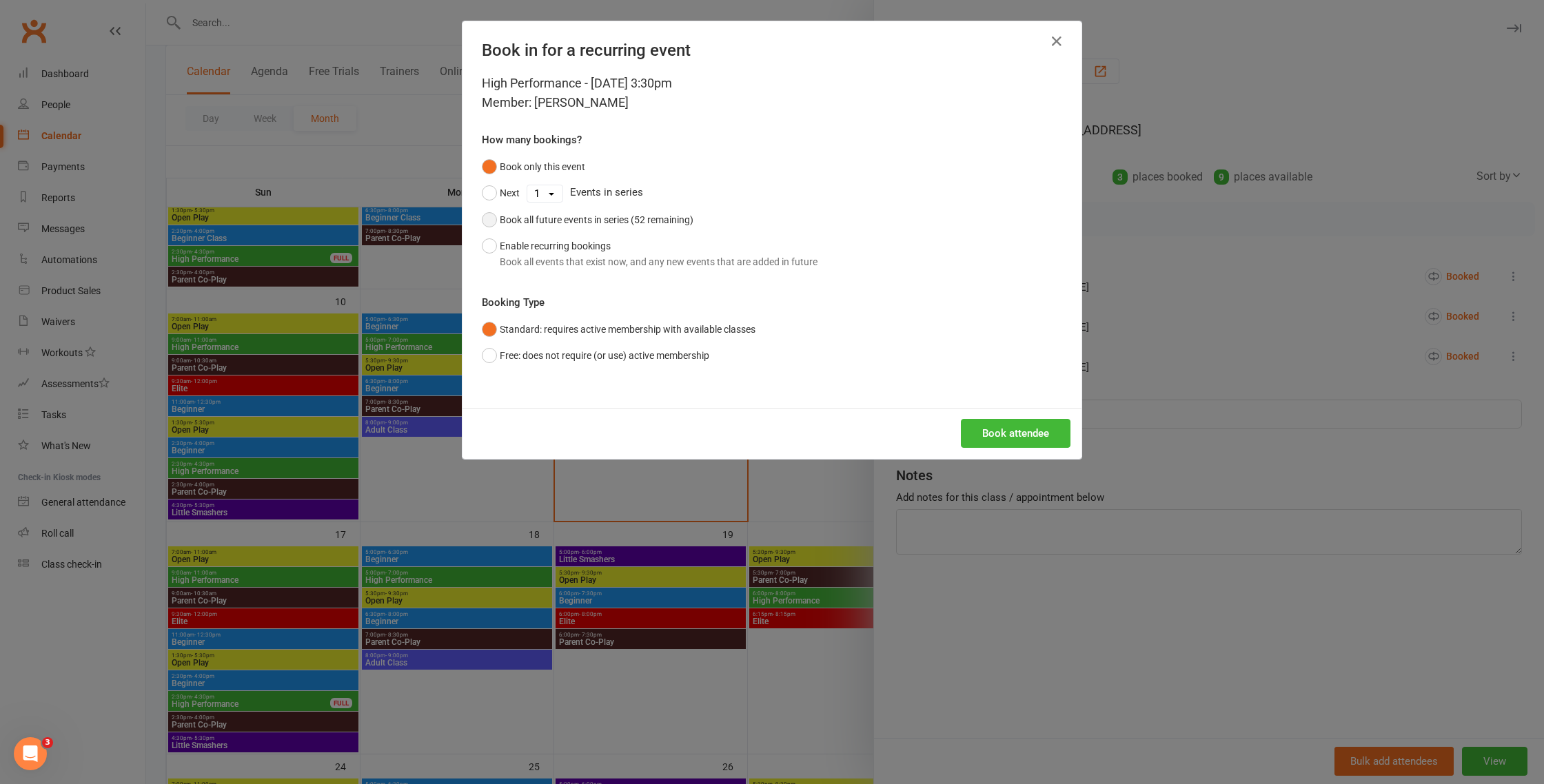
click at [662, 215] on div "Book all future events in series (52 remaining)" at bounding box center [596, 220] width 194 height 15
click at [1021, 433] on button "Book attendee" at bounding box center [1016, 434] width 110 height 29
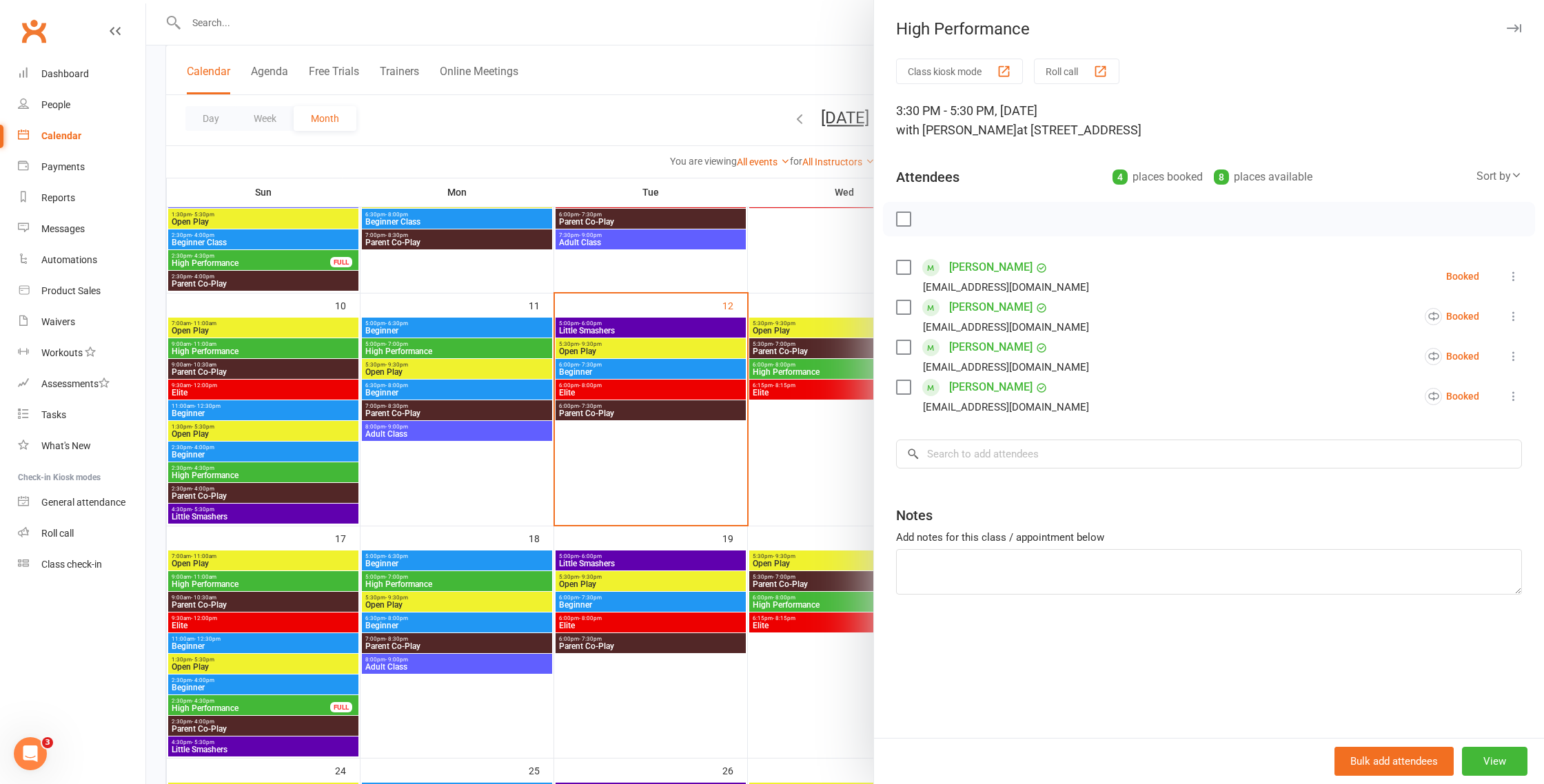
click at [647, 525] on div at bounding box center [845, 392] width 1398 height 784
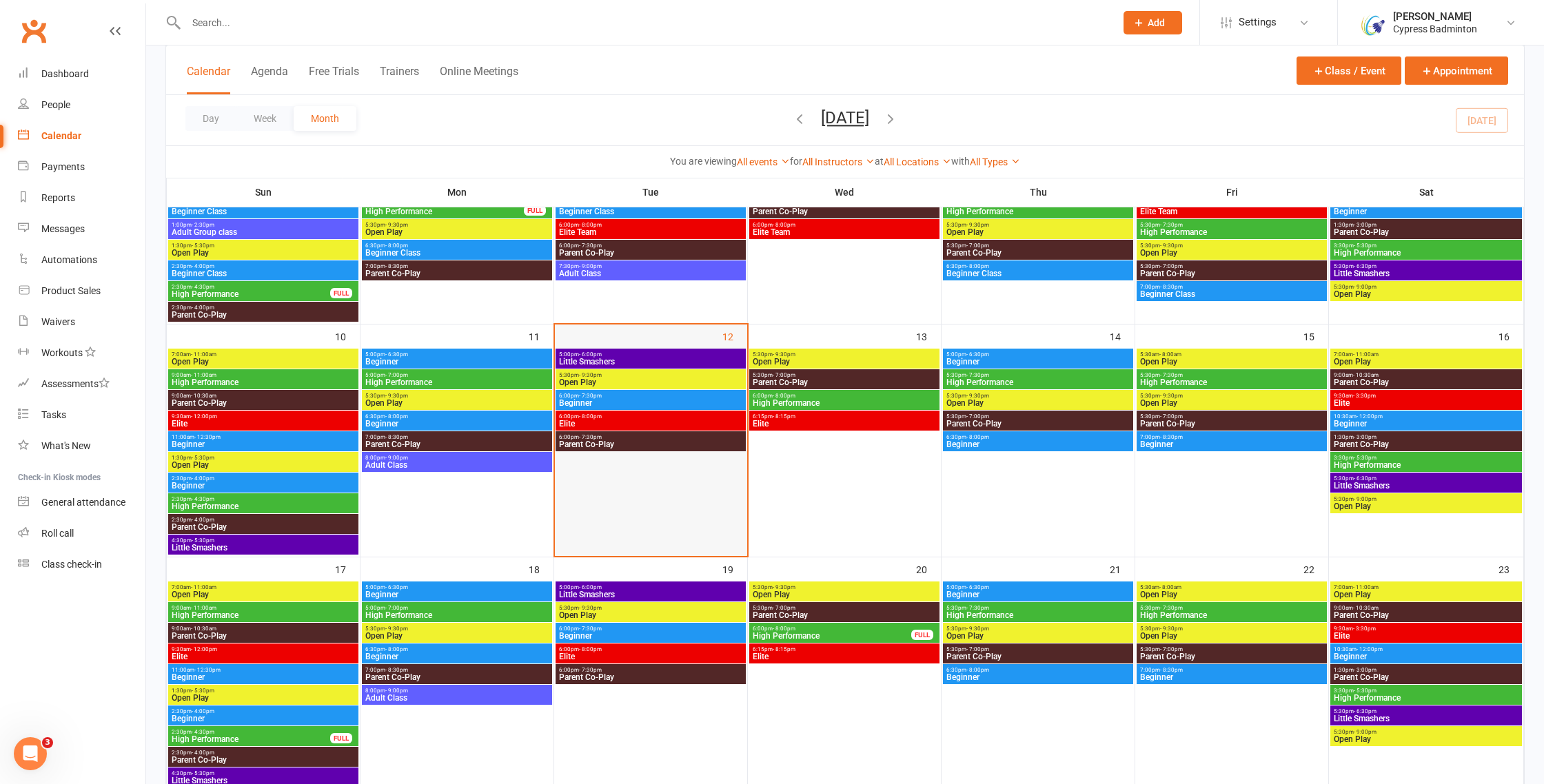
scroll to position [396, 0]
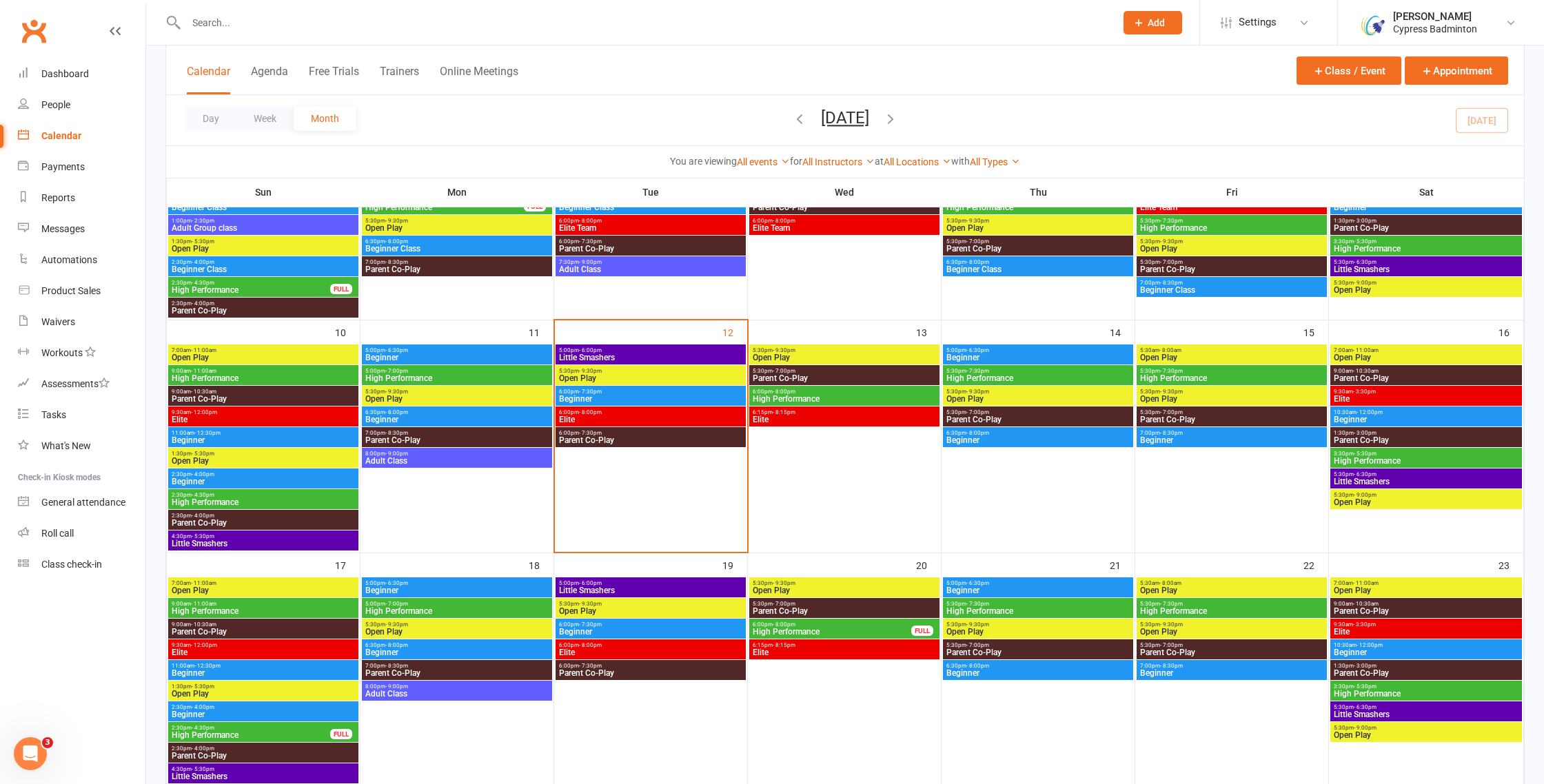
click at [230, 711] on span "Beginner" at bounding box center [263, 714] width 185 height 8
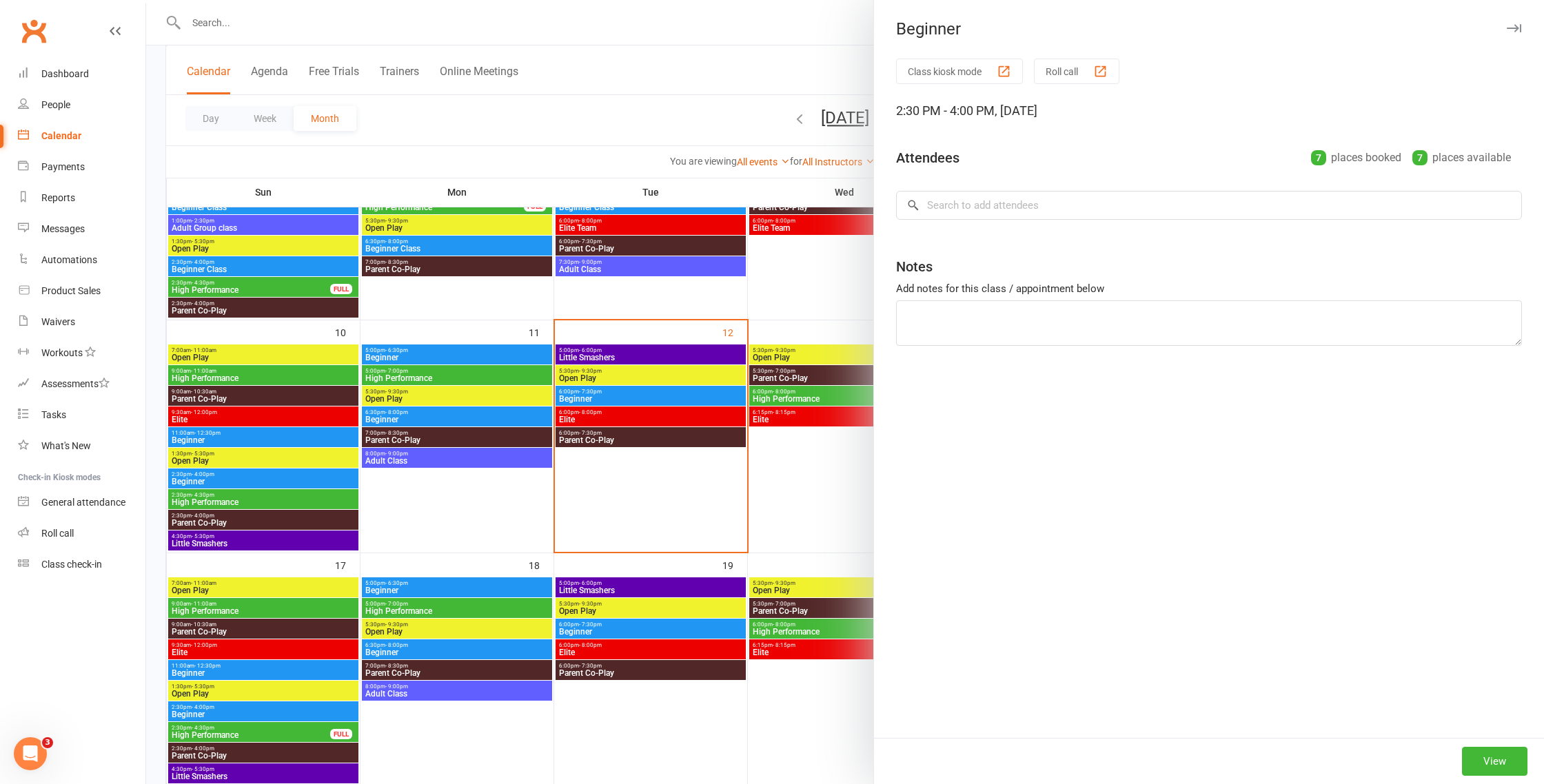
scroll to position [0, 0]
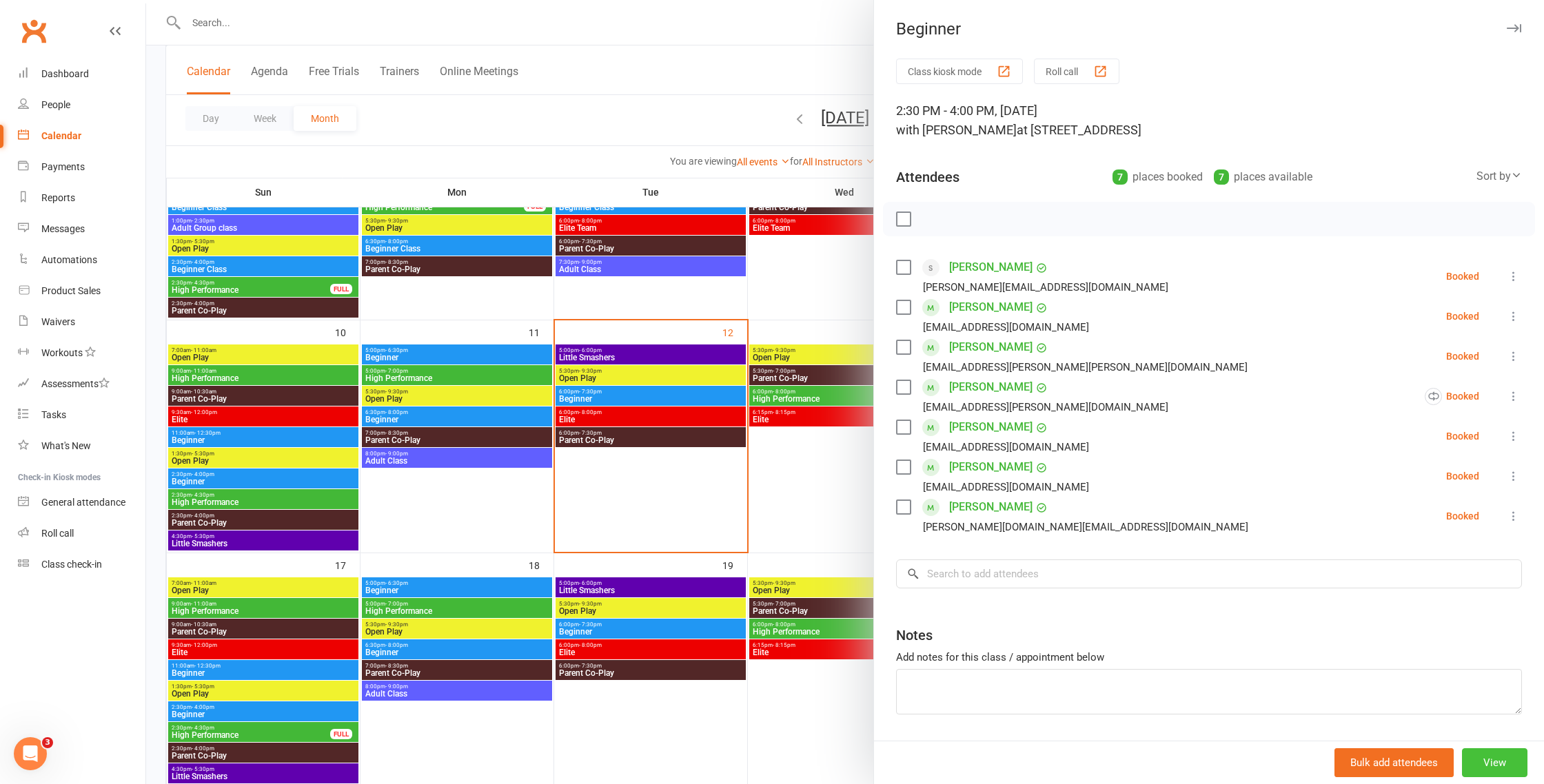
click at [1500, 762] on button "View" at bounding box center [1494, 763] width 66 height 29
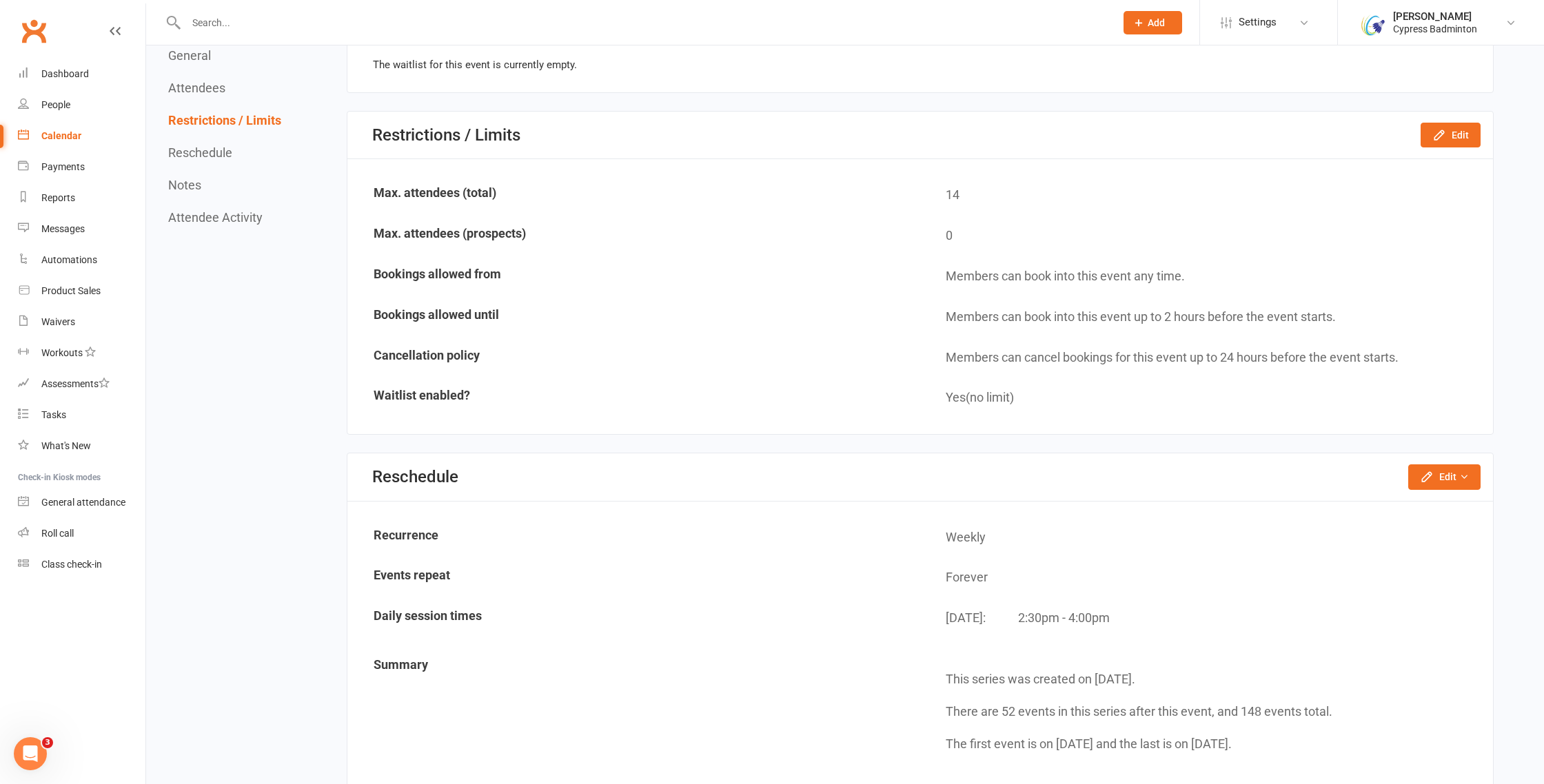
scroll to position [1076, 0]
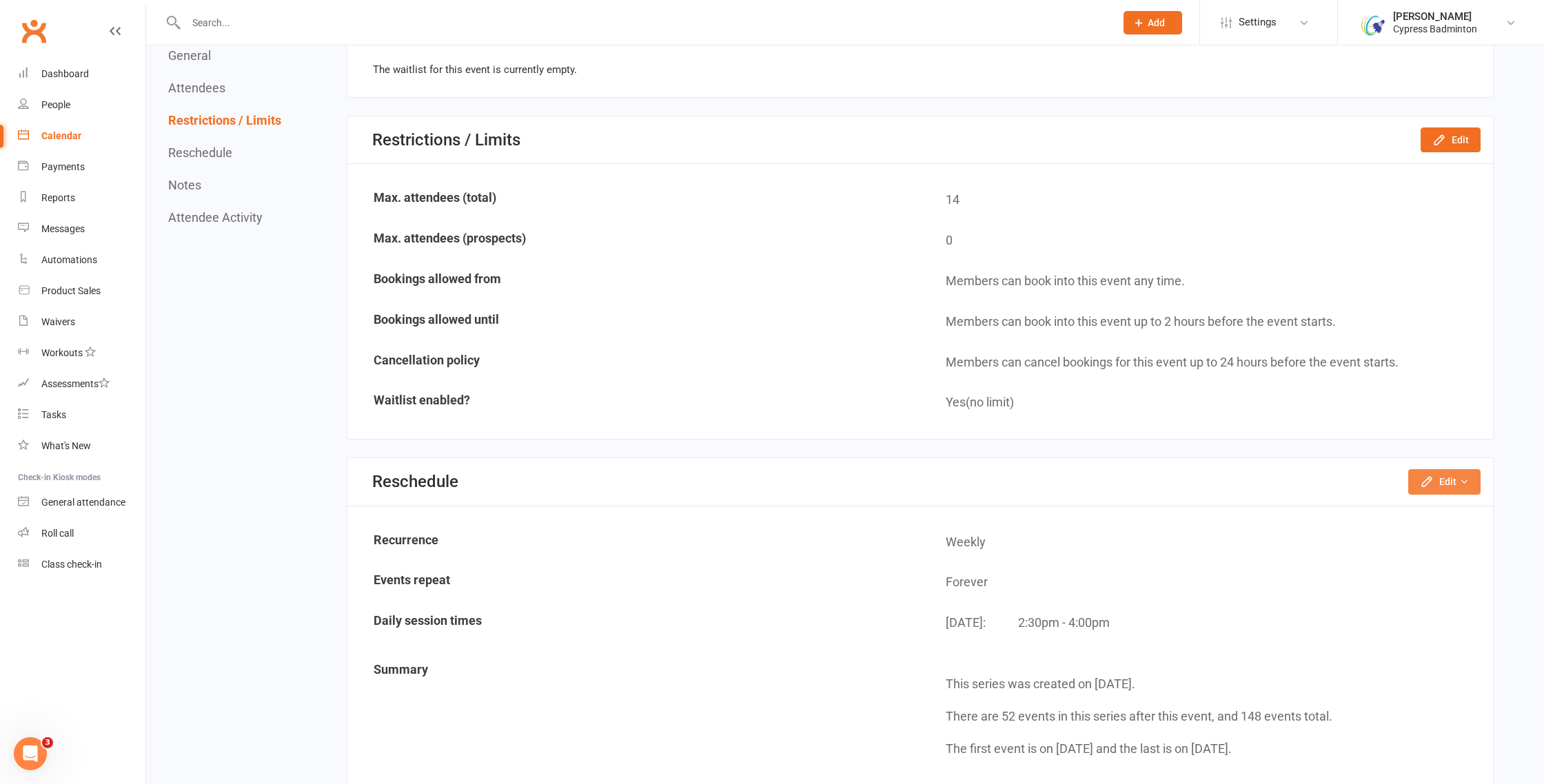
click at [1466, 490] on button "Edit" at bounding box center [1444, 481] width 72 height 25
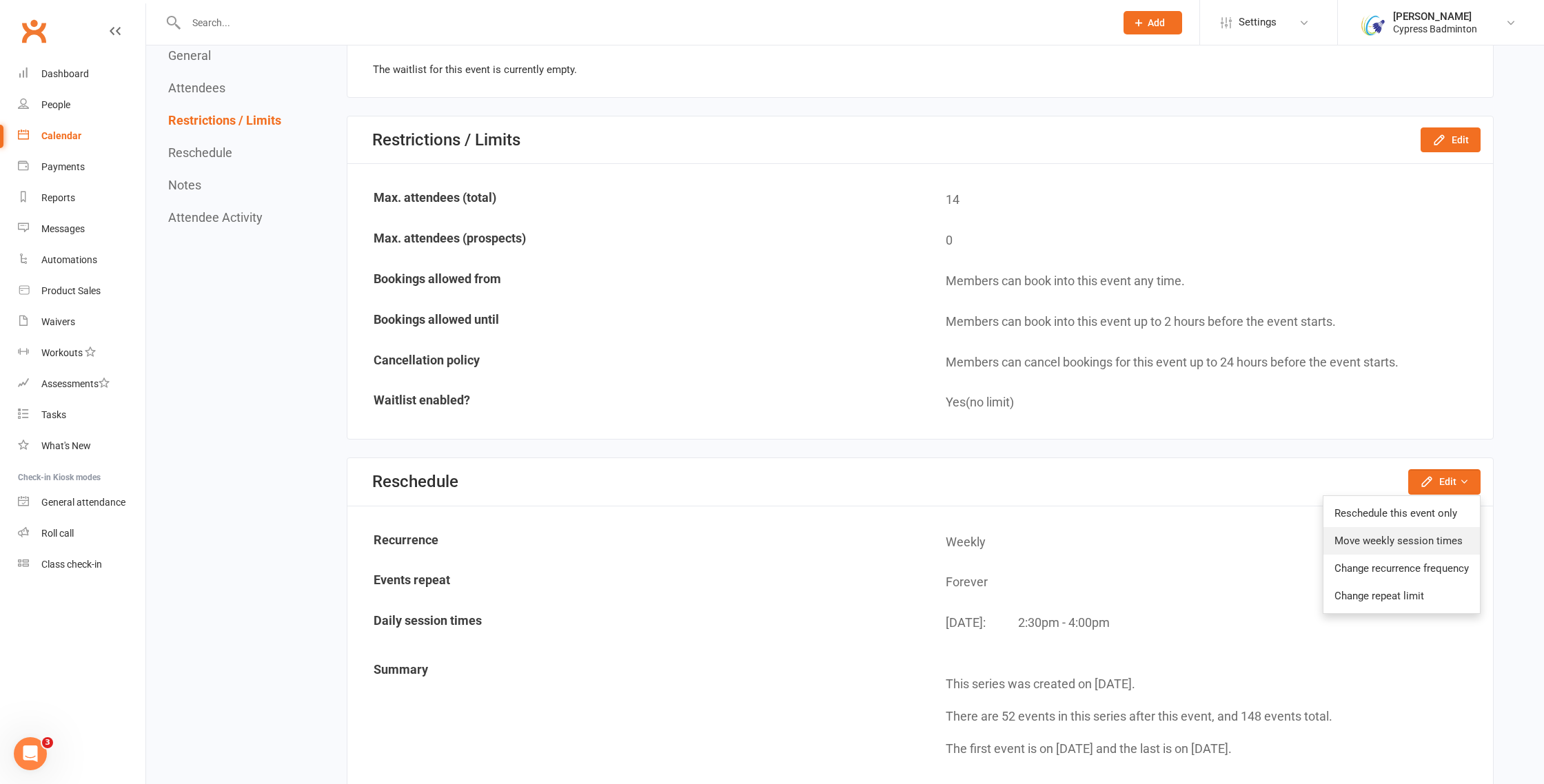
click at [1412, 540] on link "Move weekly session times" at bounding box center [1402, 540] width 156 height 27
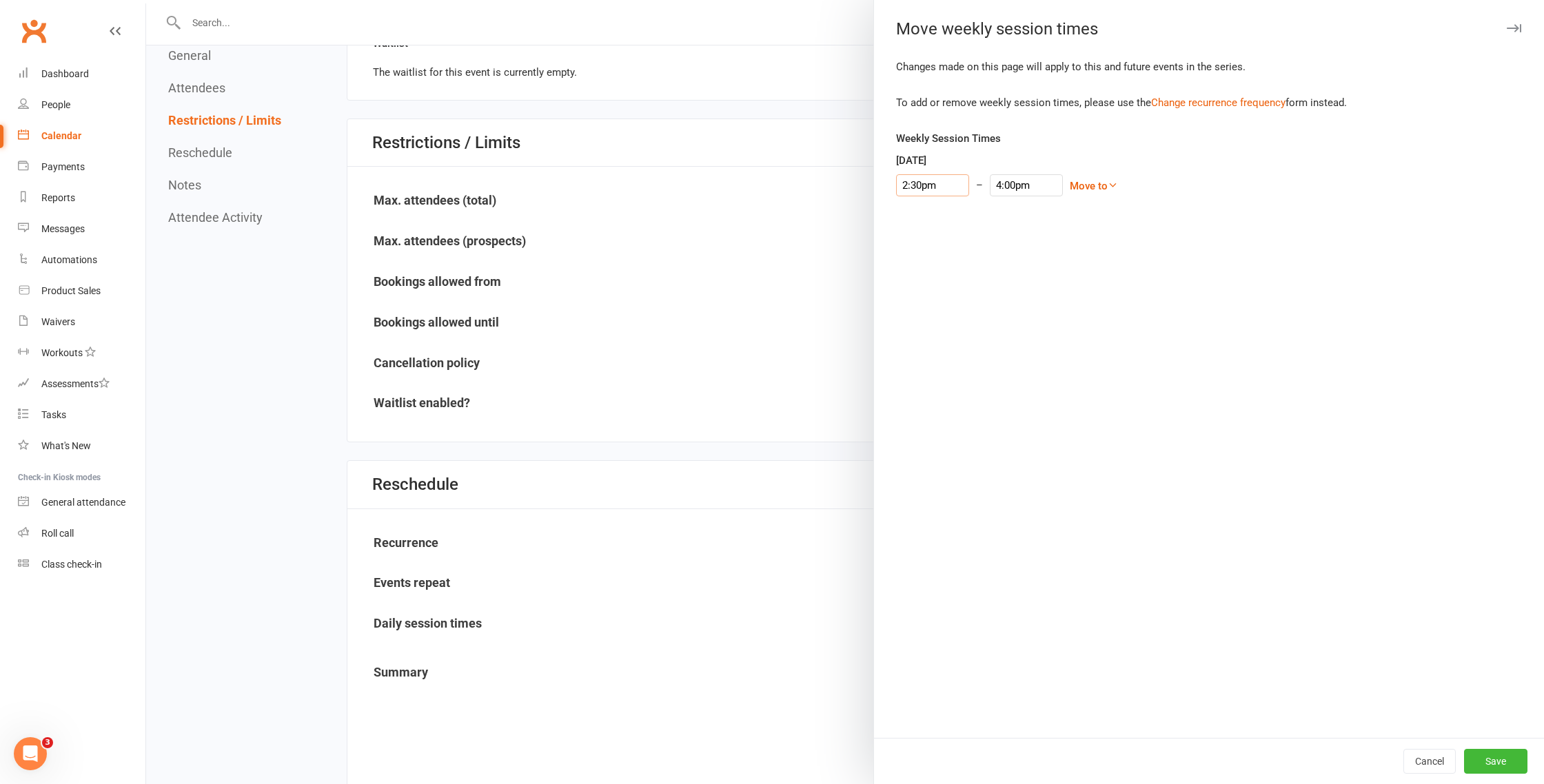
click at [927, 181] on input "2:30pm" at bounding box center [932, 185] width 73 height 22
type input "3:00pm"
type input "4:30pm"
click at [935, 268] on li "3:00pm" at bounding box center [930, 270] width 67 height 21
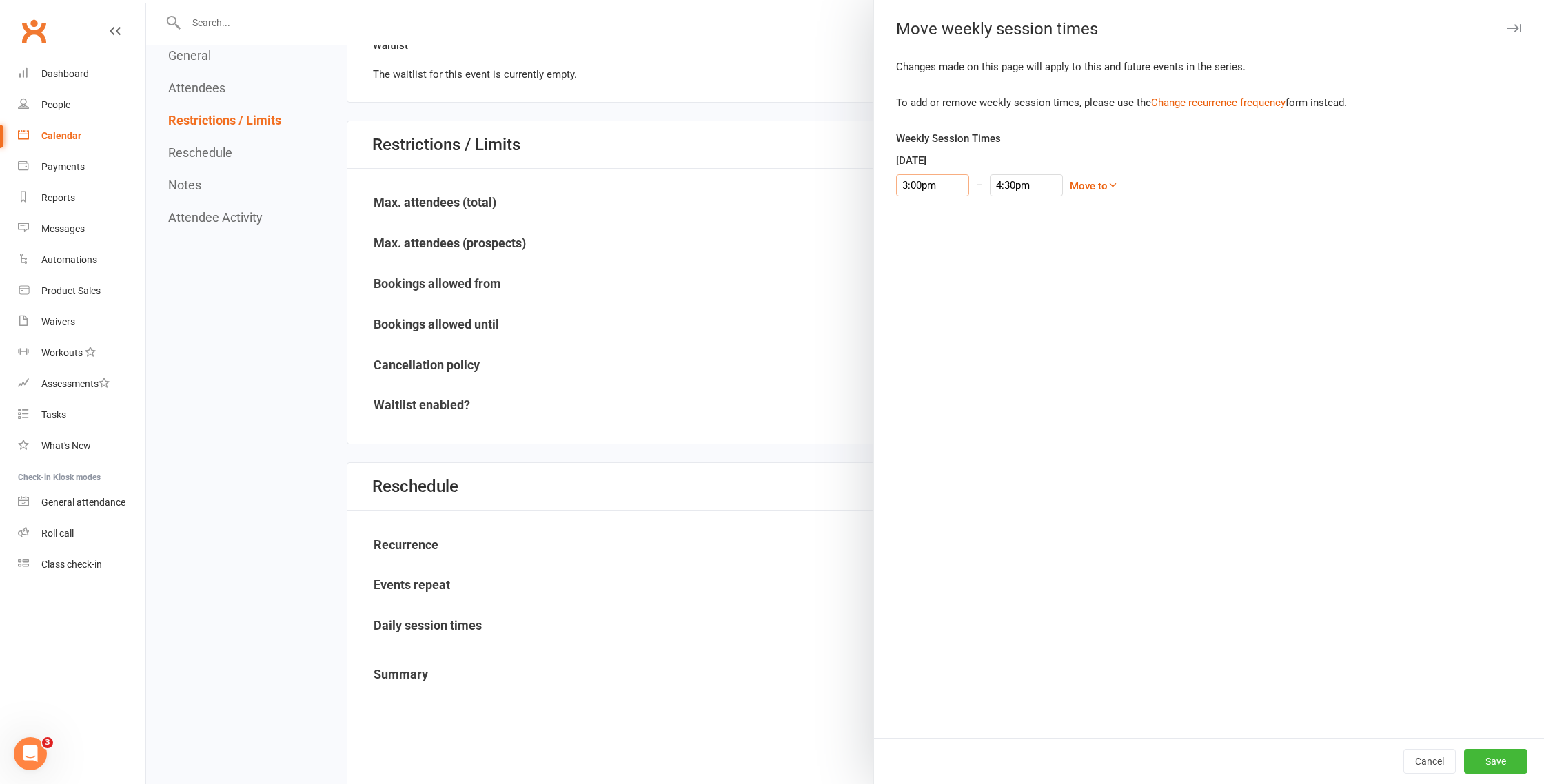
scroll to position [1070, 0]
click at [1516, 758] on button "Save" at bounding box center [1496, 762] width 64 height 25
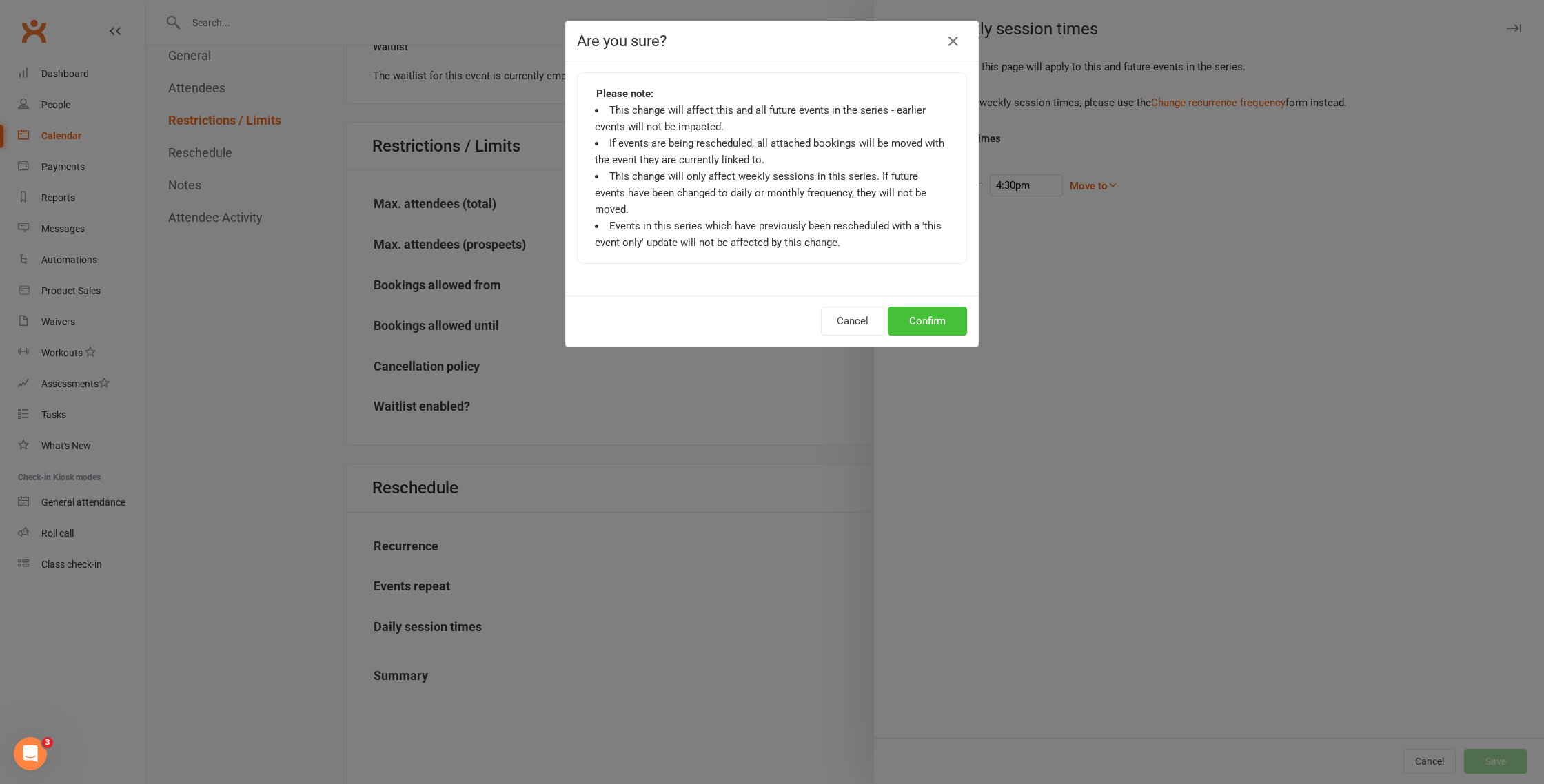
click at [925, 309] on button "Confirm" at bounding box center [927, 321] width 80 height 29
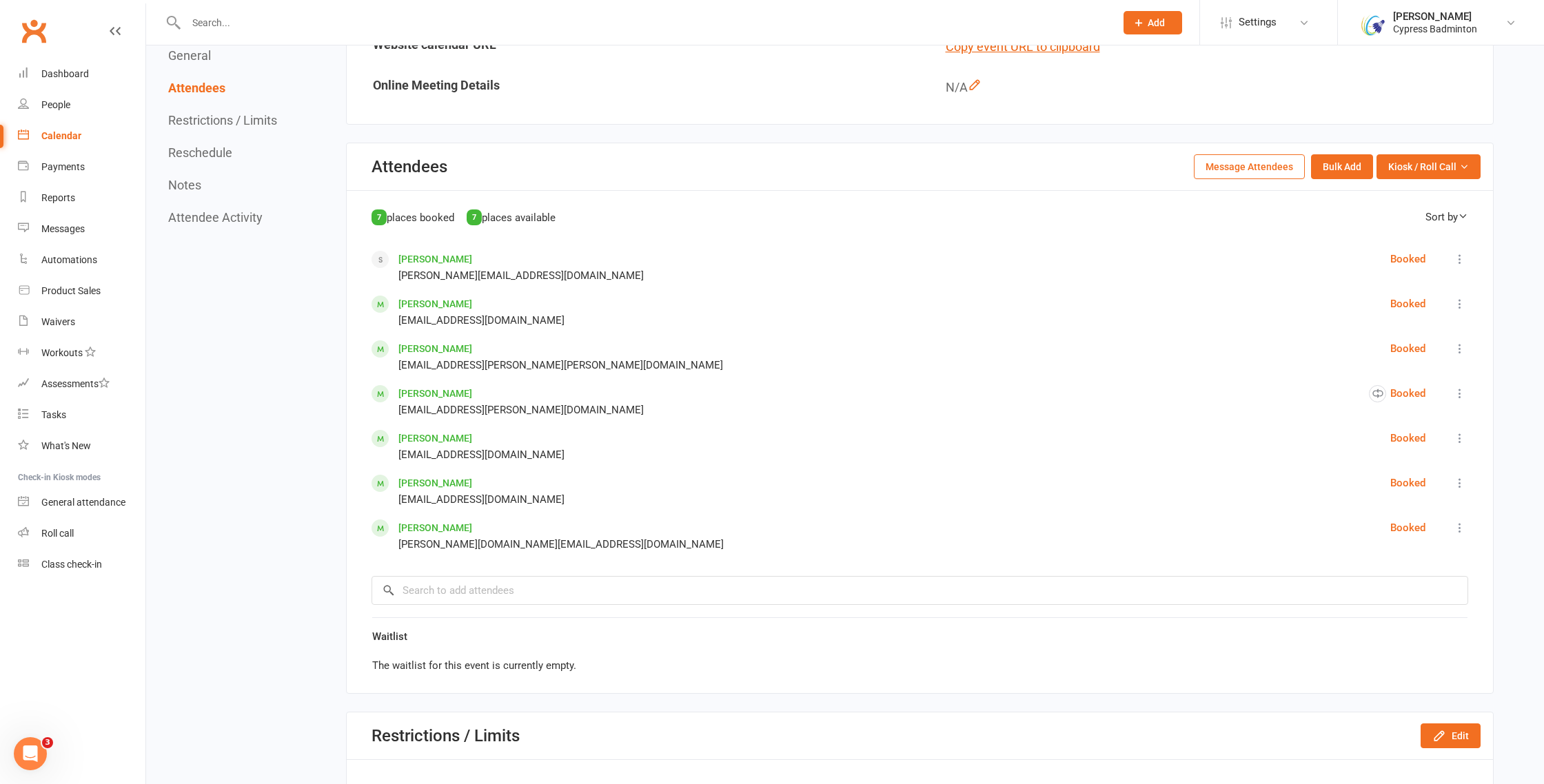
scroll to position [479, 0]
click at [67, 129] on link "Calendar" at bounding box center [82, 136] width 127 height 31
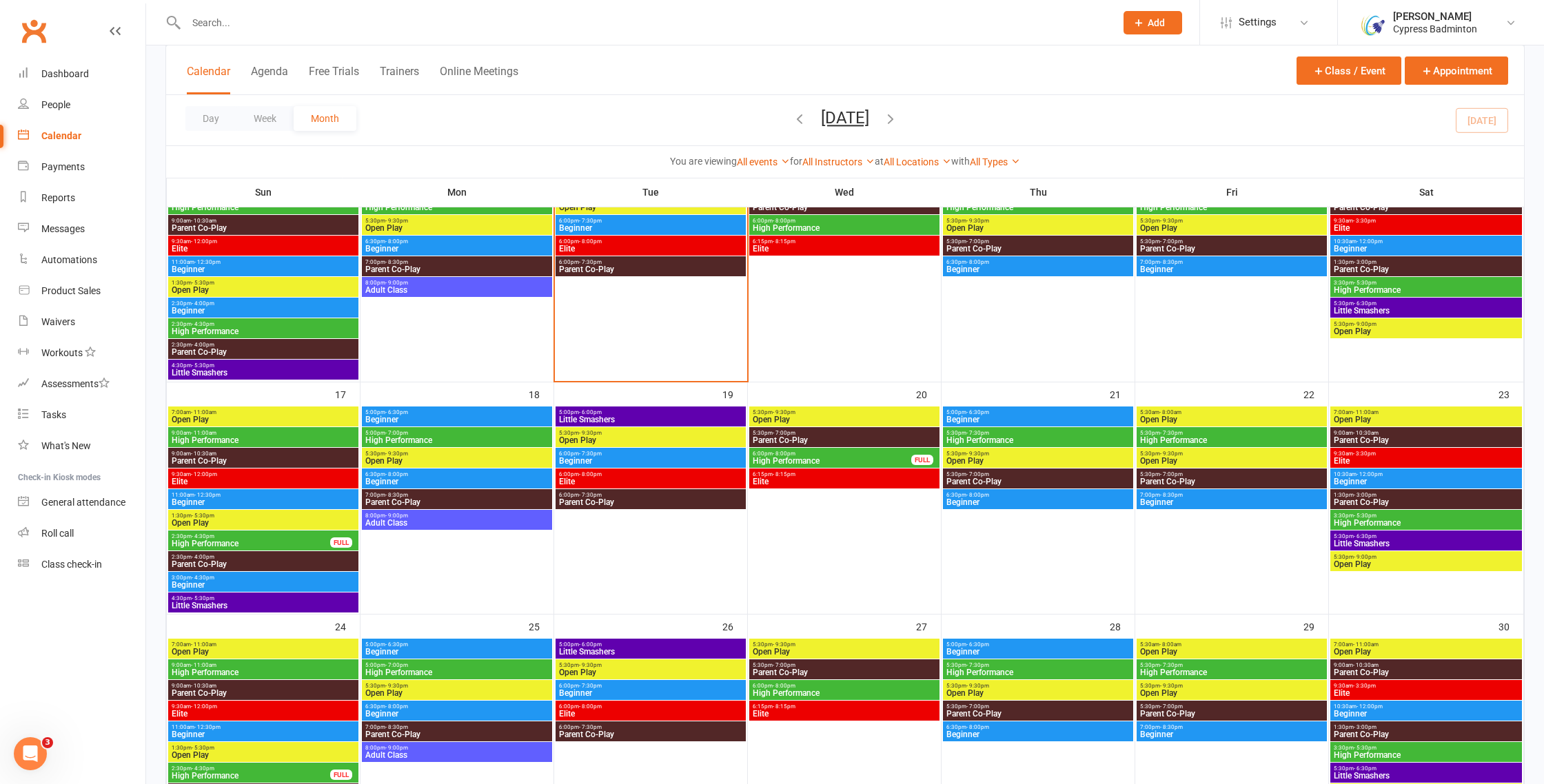
scroll to position [560, 0]
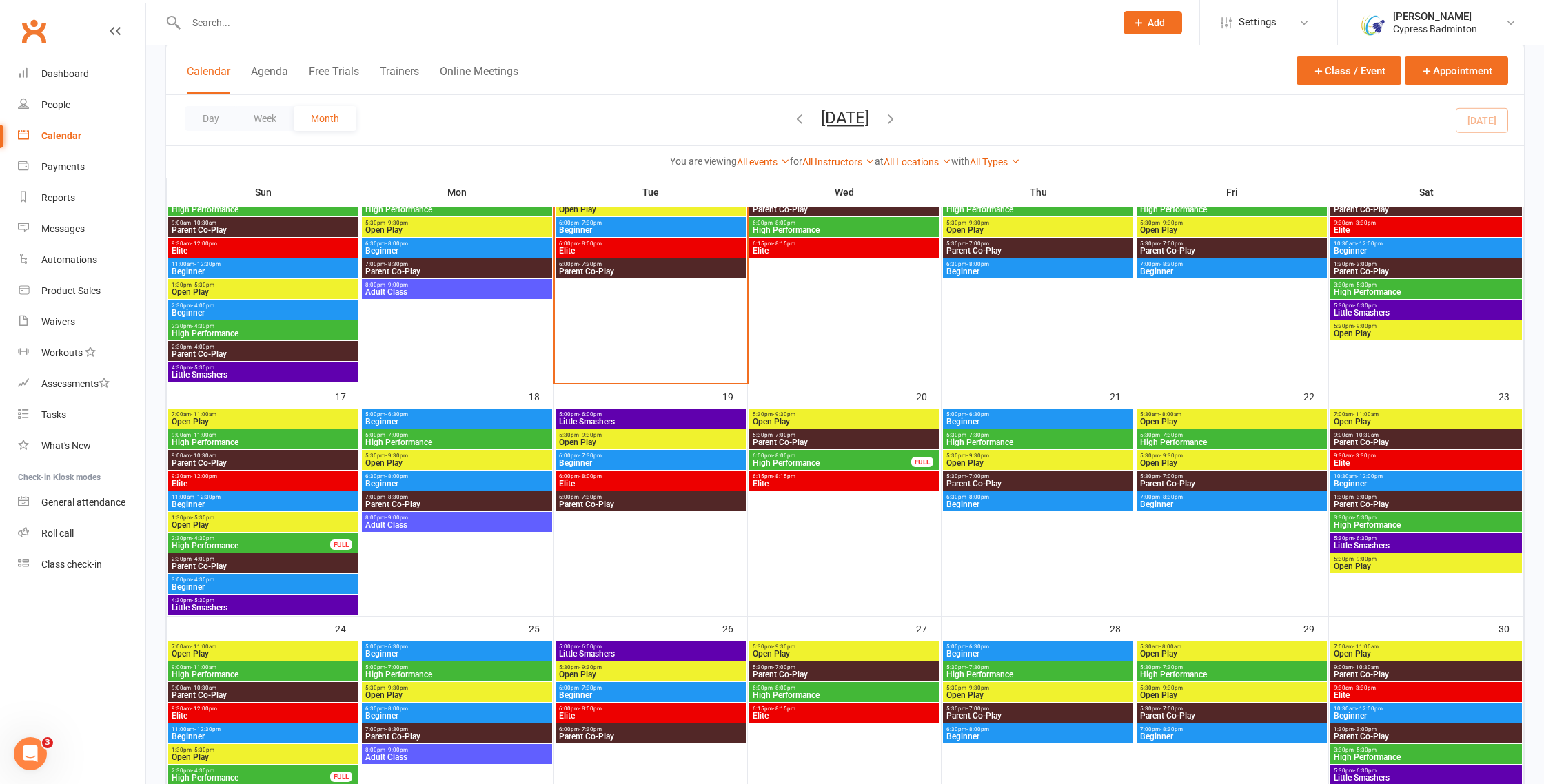
click at [262, 546] on span "High Performance" at bounding box center [250, 545] width 160 height 8
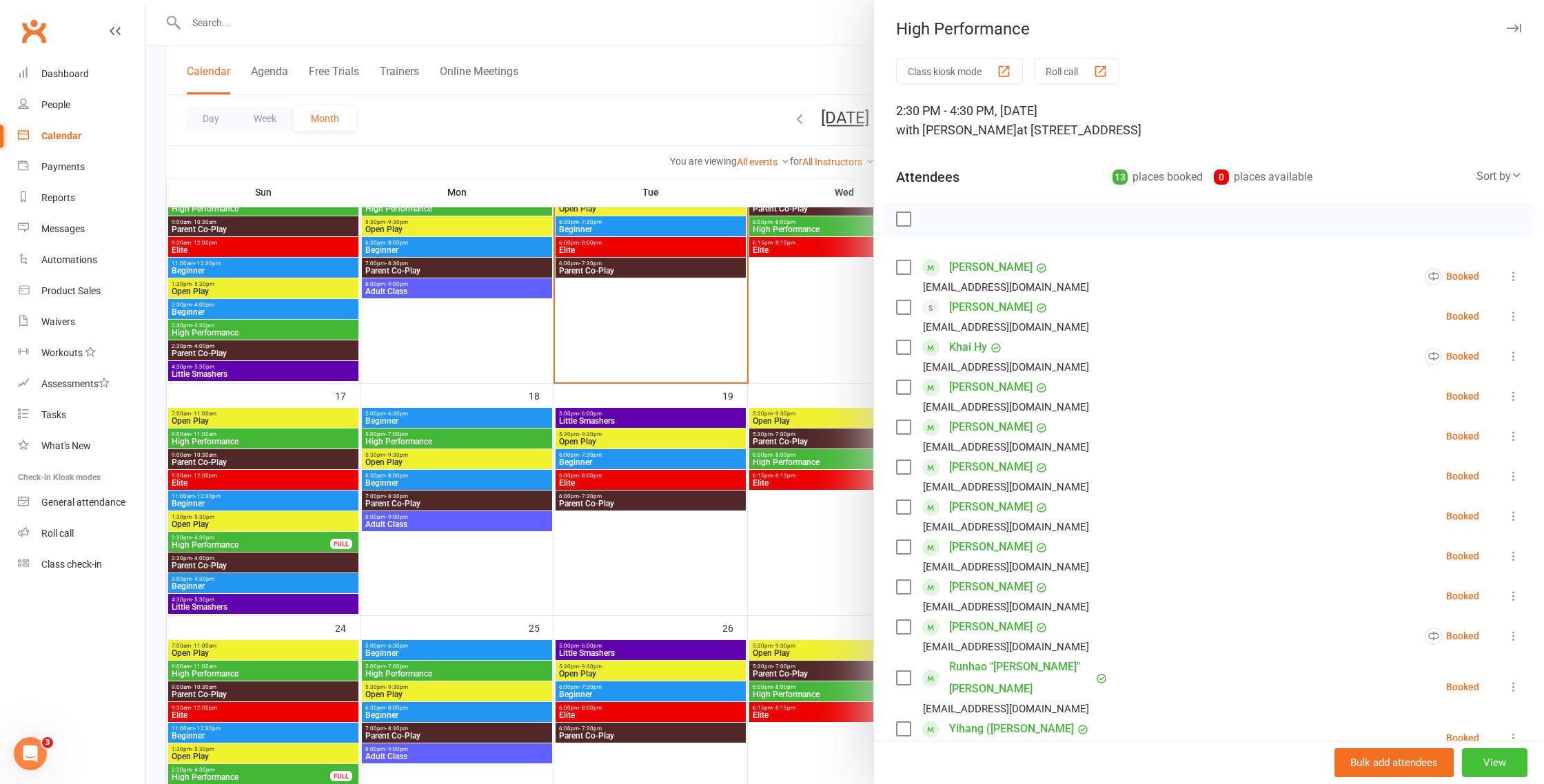
click at [1511, 757] on button "View" at bounding box center [1494, 763] width 66 height 29
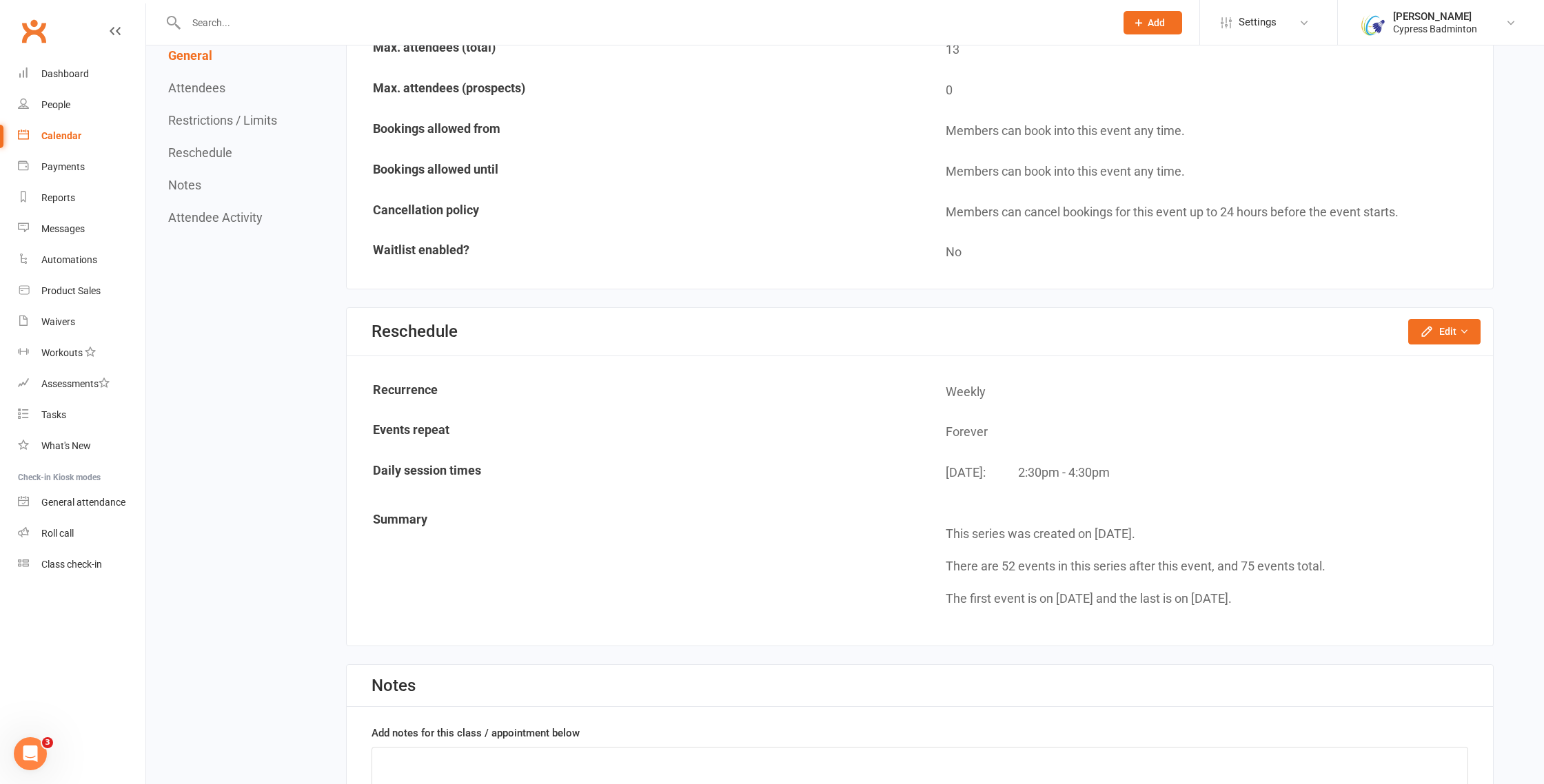
scroll to position [1470, 0]
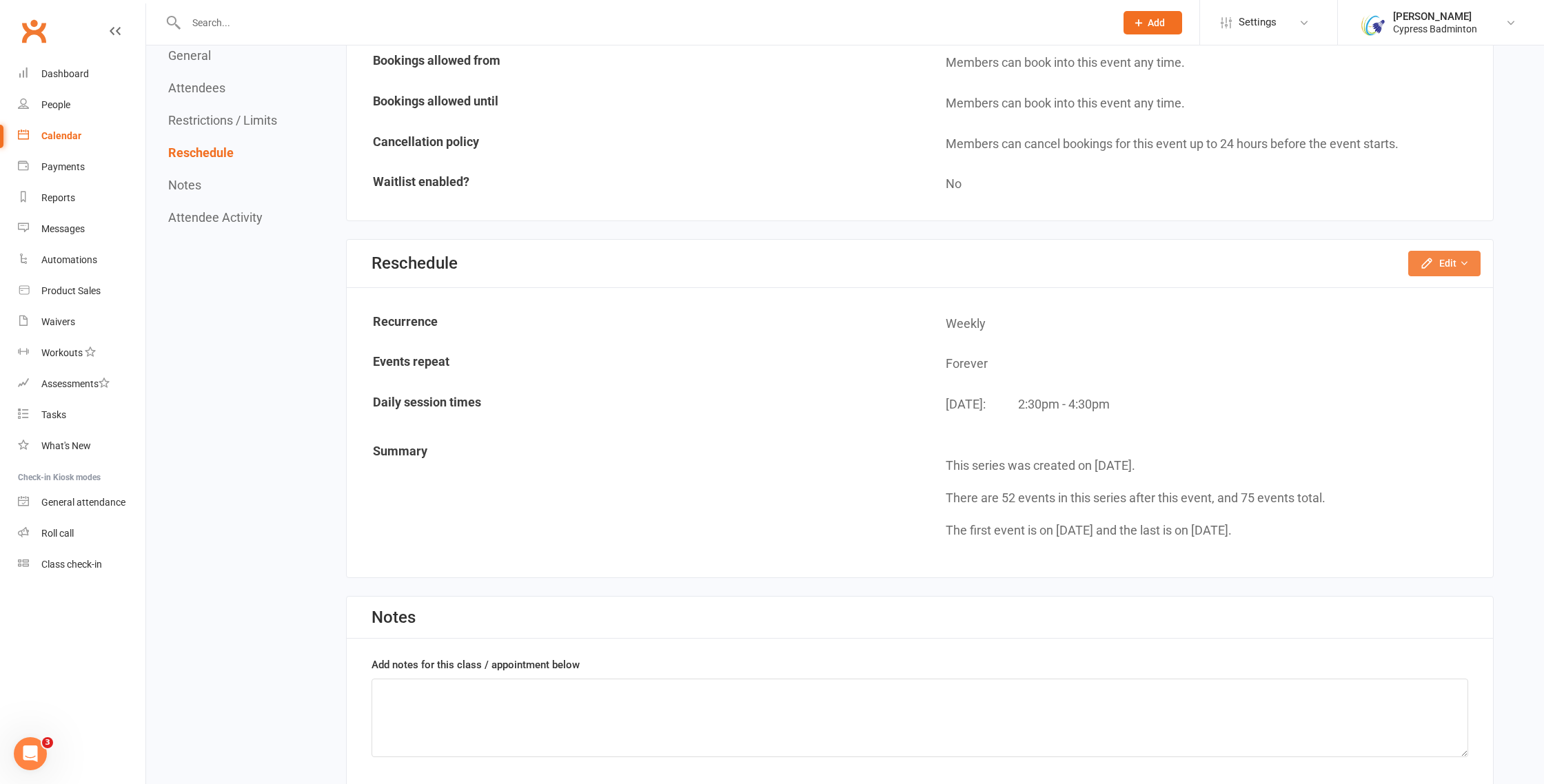
click at [1457, 262] on button "Edit" at bounding box center [1444, 263] width 72 height 25
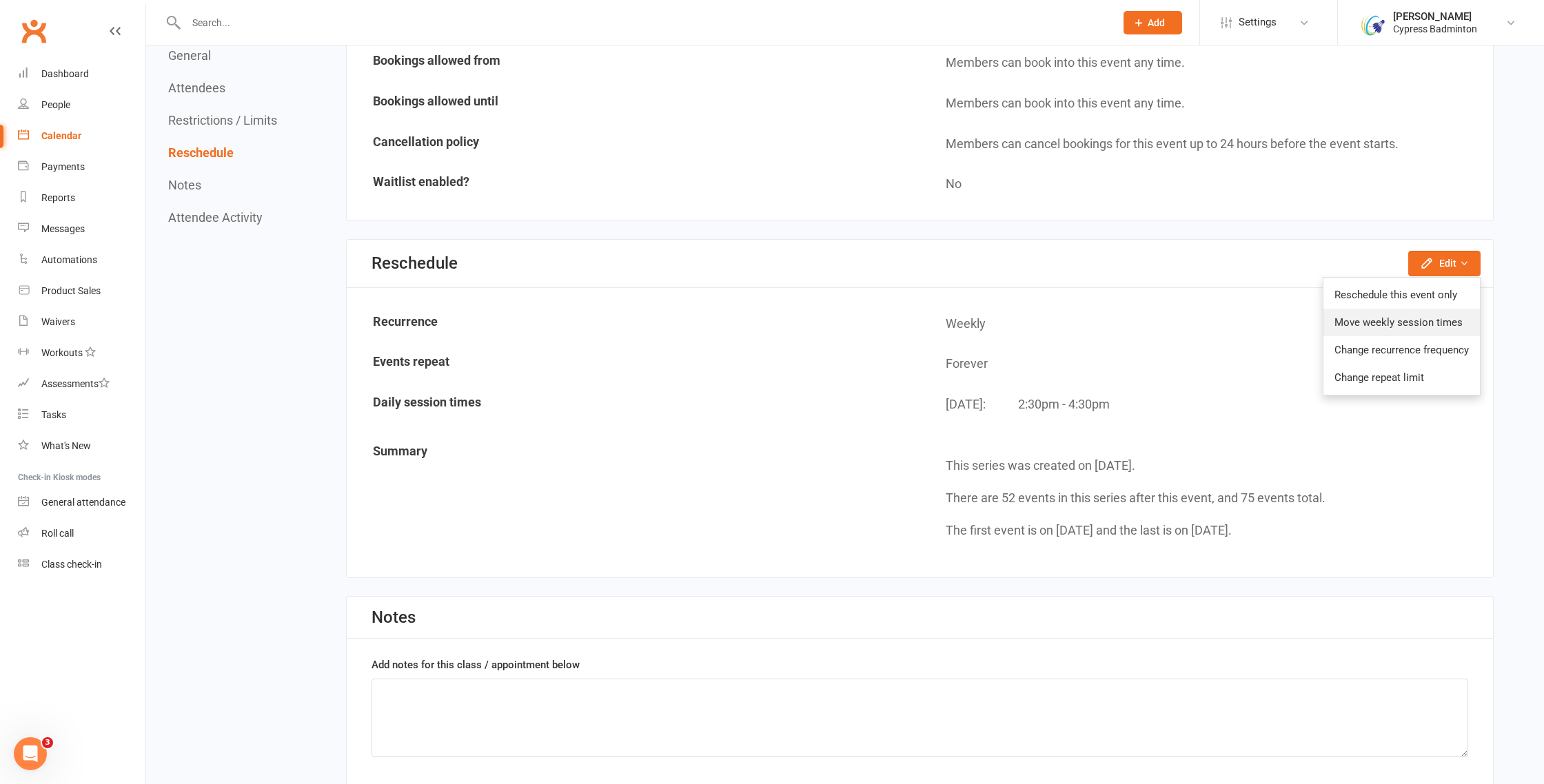
click at [1428, 324] on link "Move weekly session times" at bounding box center [1402, 322] width 156 height 27
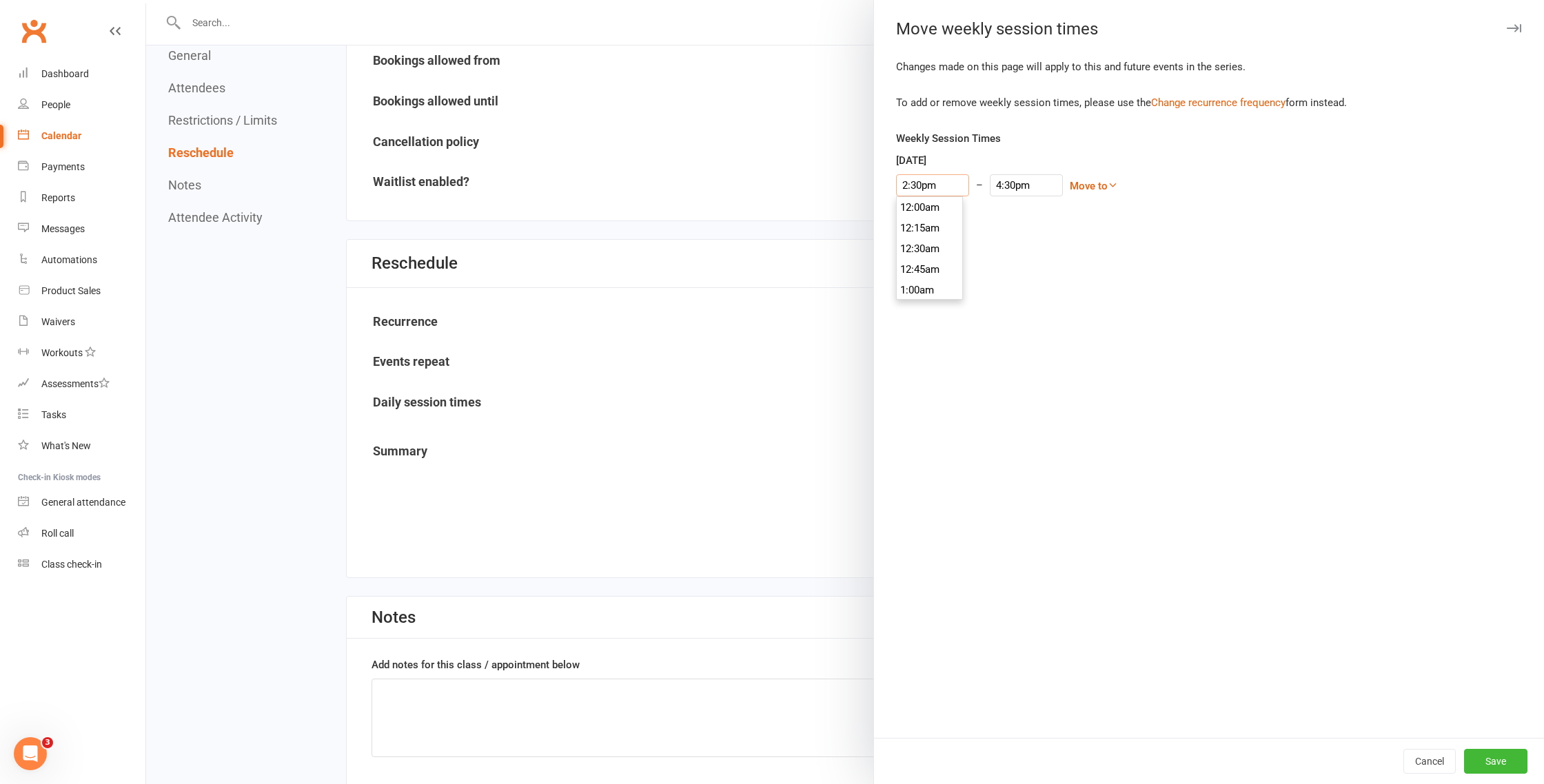
scroll to position [1179, 0]
drag, startPoint x: 920, startPoint y: 184, endPoint x: 901, endPoint y: 186, distance: 19.1
click at [901, 186] on input "2:30pm" at bounding box center [932, 185] width 73 height 22
type input "3:00pm"
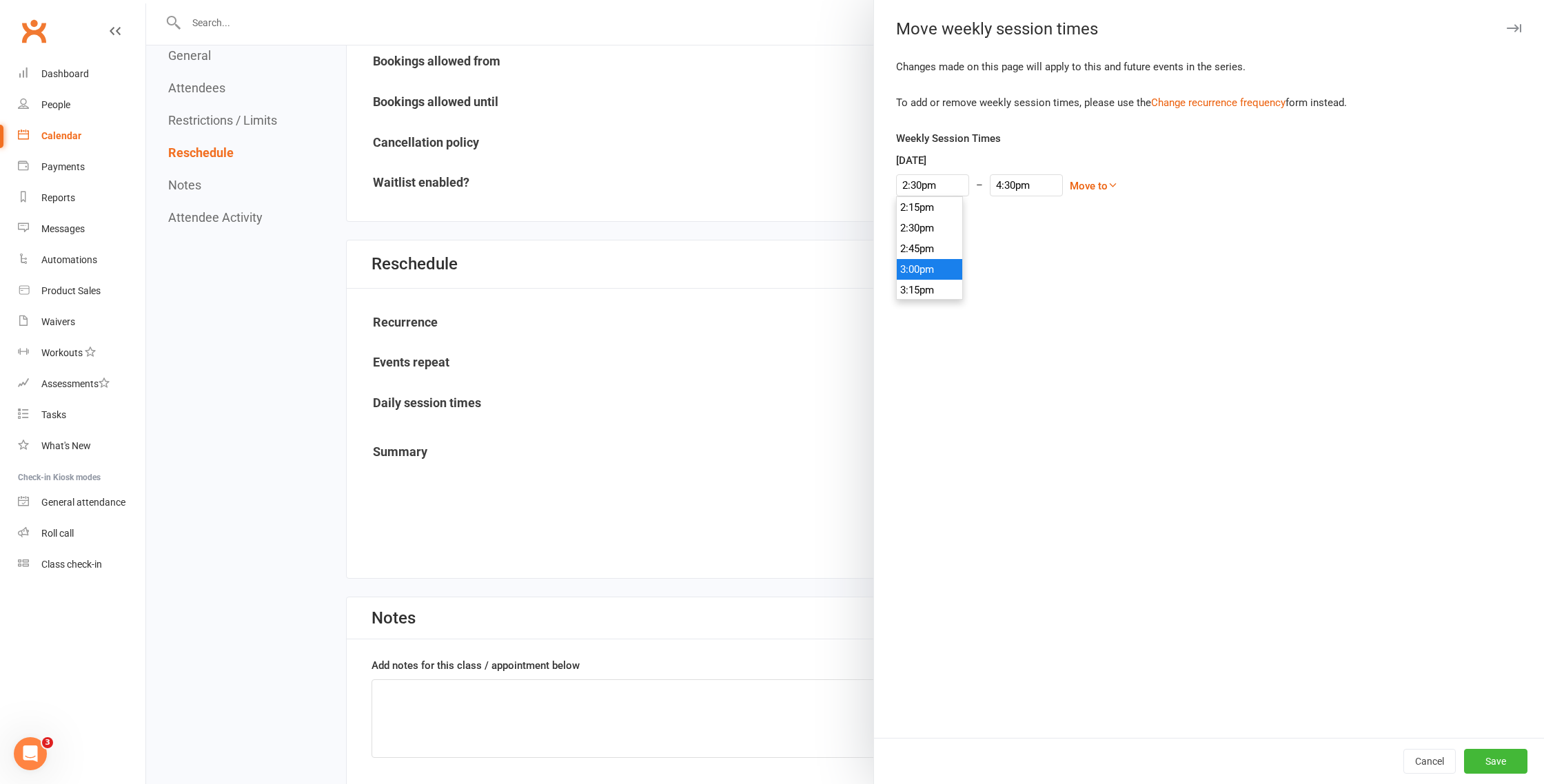
type input "5:00pm"
click at [923, 264] on li "3:00pm" at bounding box center [930, 270] width 67 height 21
click at [1508, 756] on button "Save" at bounding box center [1496, 762] width 64 height 25
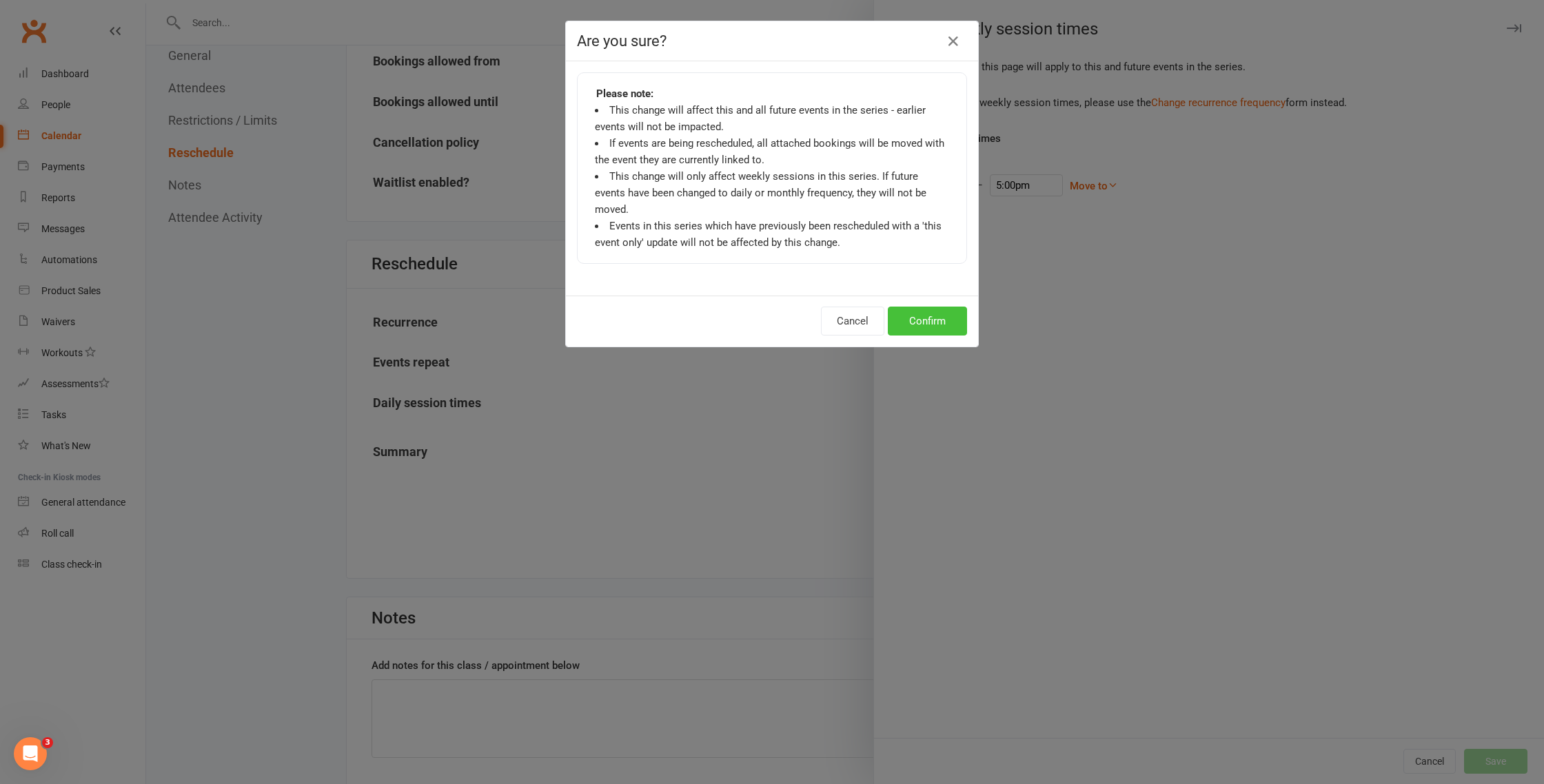
click at [922, 306] on button "Confirm" at bounding box center [927, 321] width 80 height 29
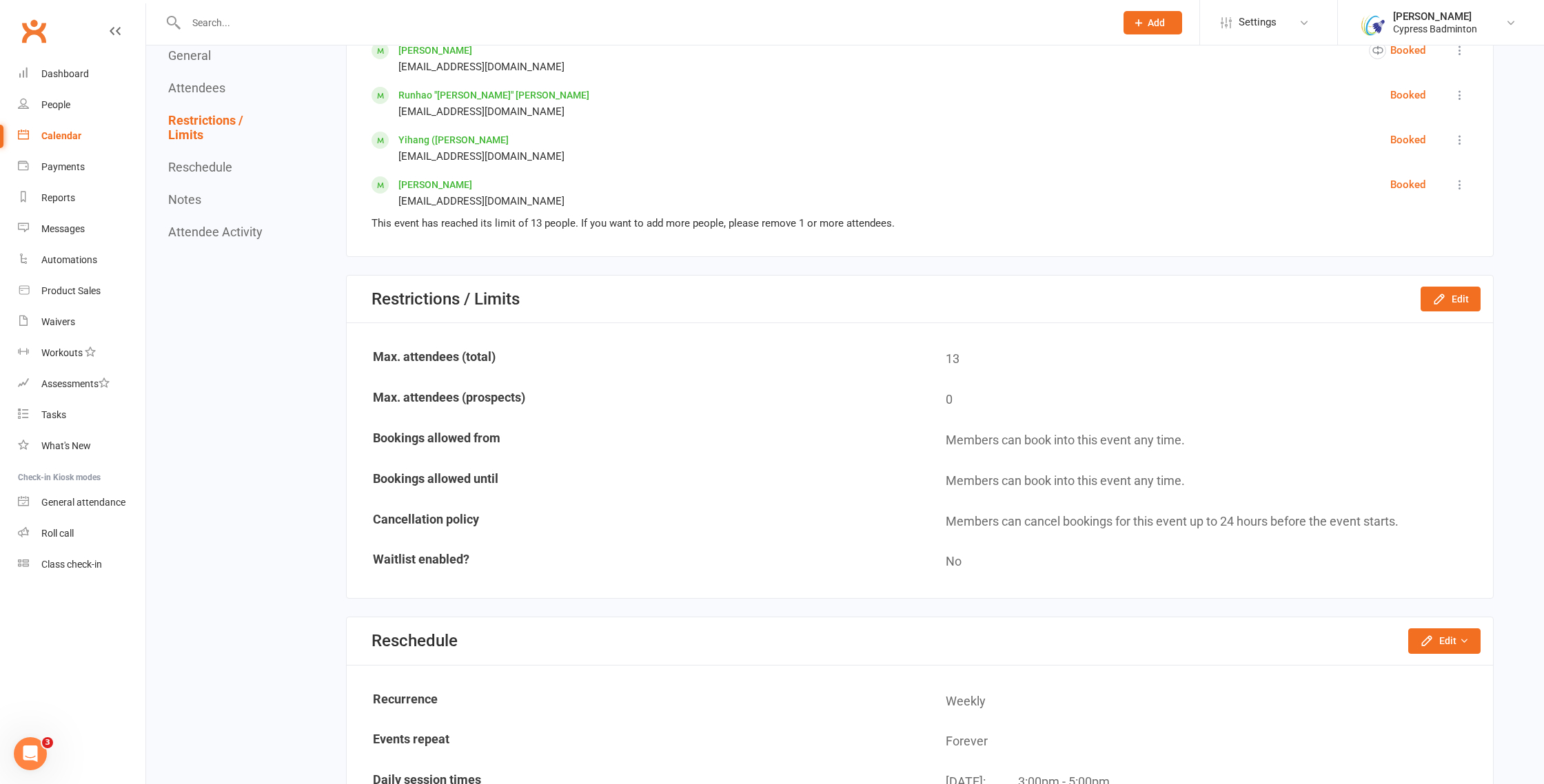
scroll to position [1090, 0]
